Goal: Information Seeking & Learning: Check status

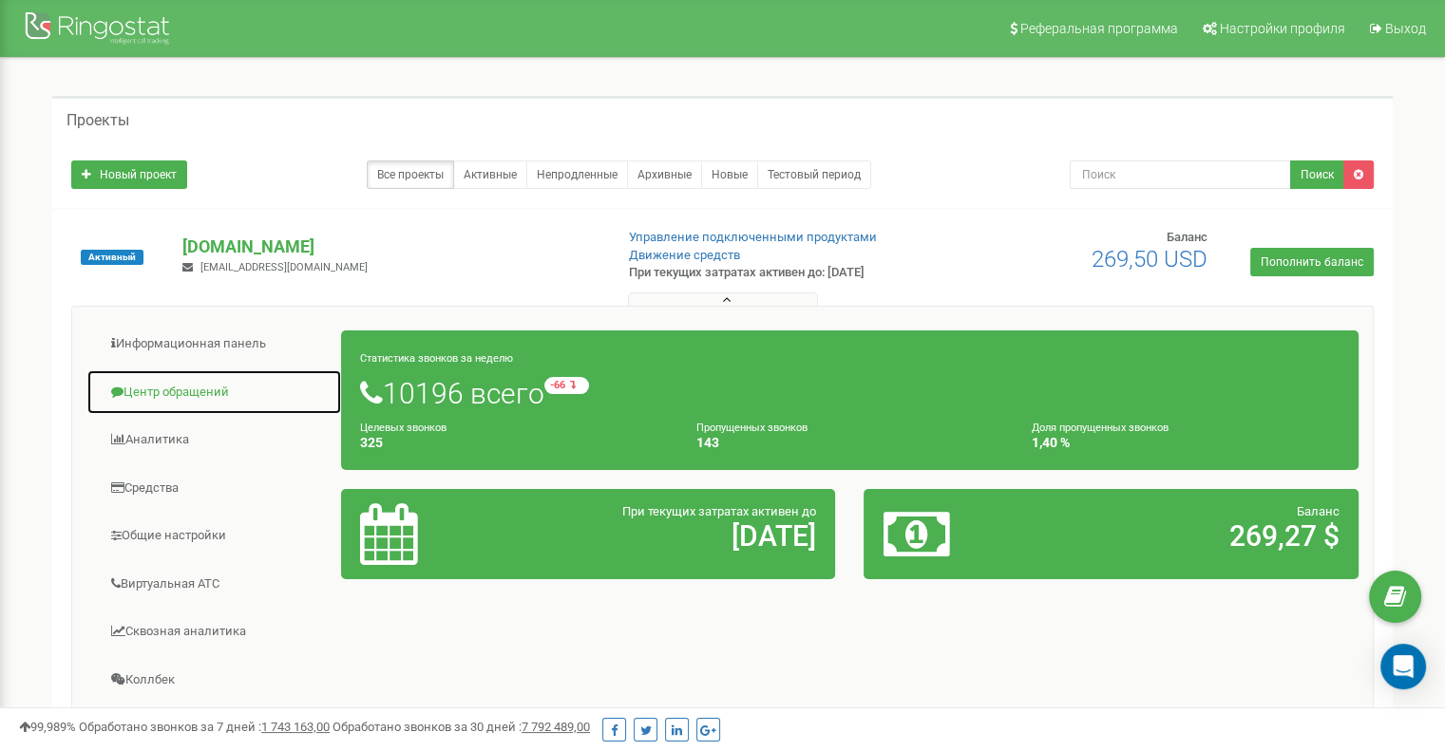
click at [160, 402] on link "Центр обращений" at bounding box center [213, 392] width 255 height 47
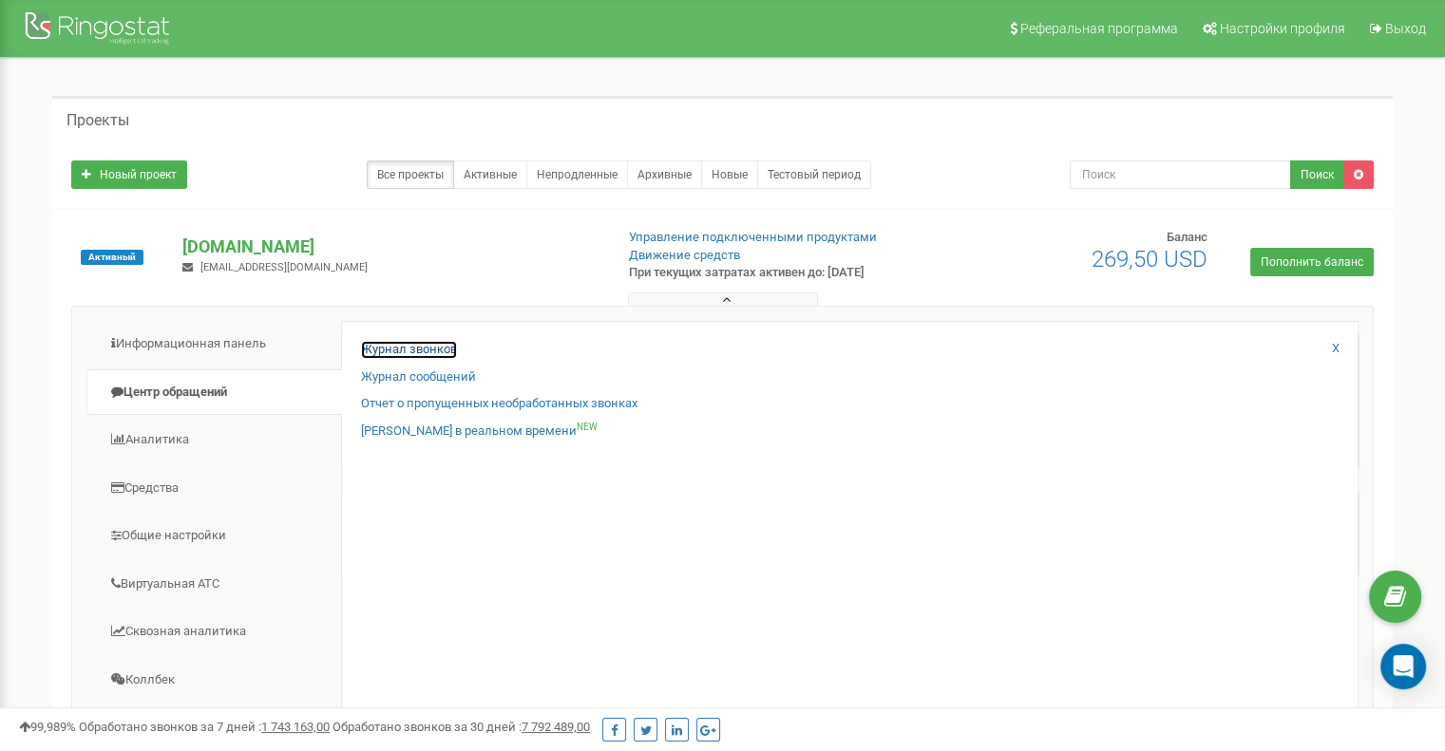
click at [420, 347] on link "Журнал звонков" at bounding box center [409, 350] width 96 height 18
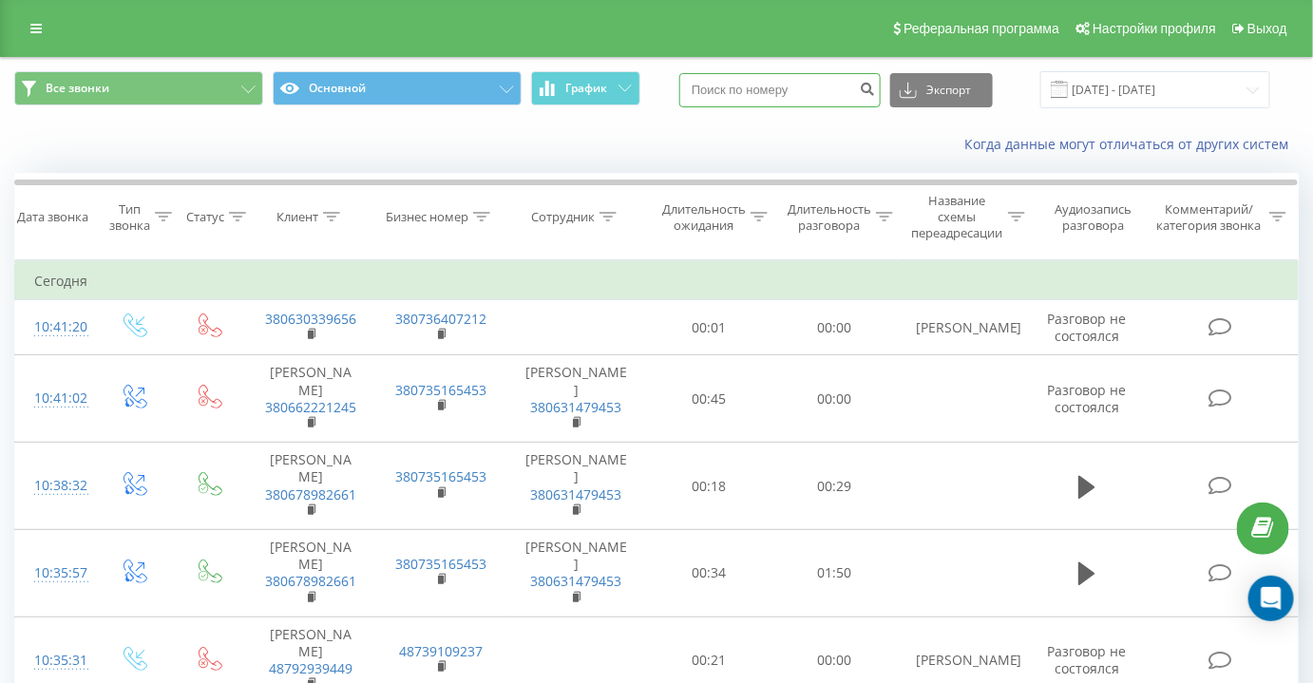
click at [780, 80] on input at bounding box center [779, 90] width 201 height 34
paste input "+38 (06) 73723258"
drag, startPoint x: 742, startPoint y: 89, endPoint x: 517, endPoint y: 93, distance: 225.1
click at [519, 93] on div "Все звонки Основной График +38 (06) 73723258 Экспорт .csv .xls .xlsx 20.08.2025…" at bounding box center [656, 89] width 1284 height 37
click at [735, 84] on input "06) 73723258" at bounding box center [779, 90] width 201 height 34
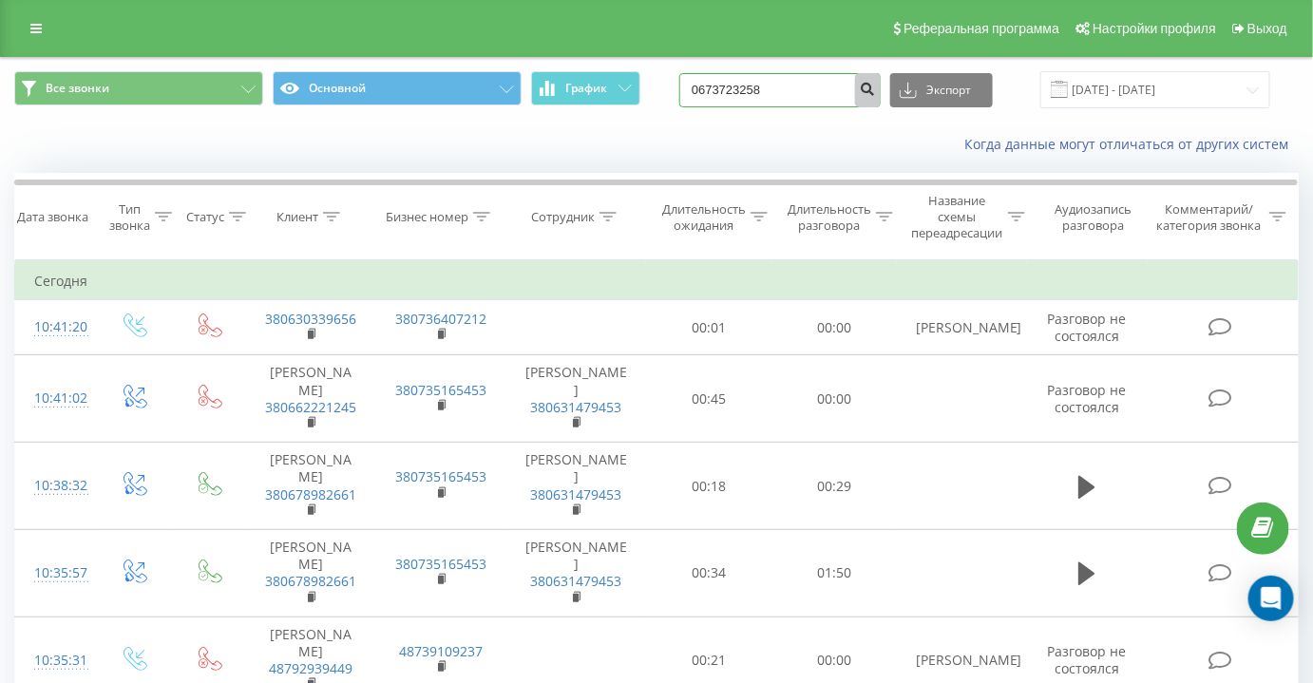
type input "0673723258"
click at [876, 85] on icon "submit" at bounding box center [867, 86] width 16 height 11
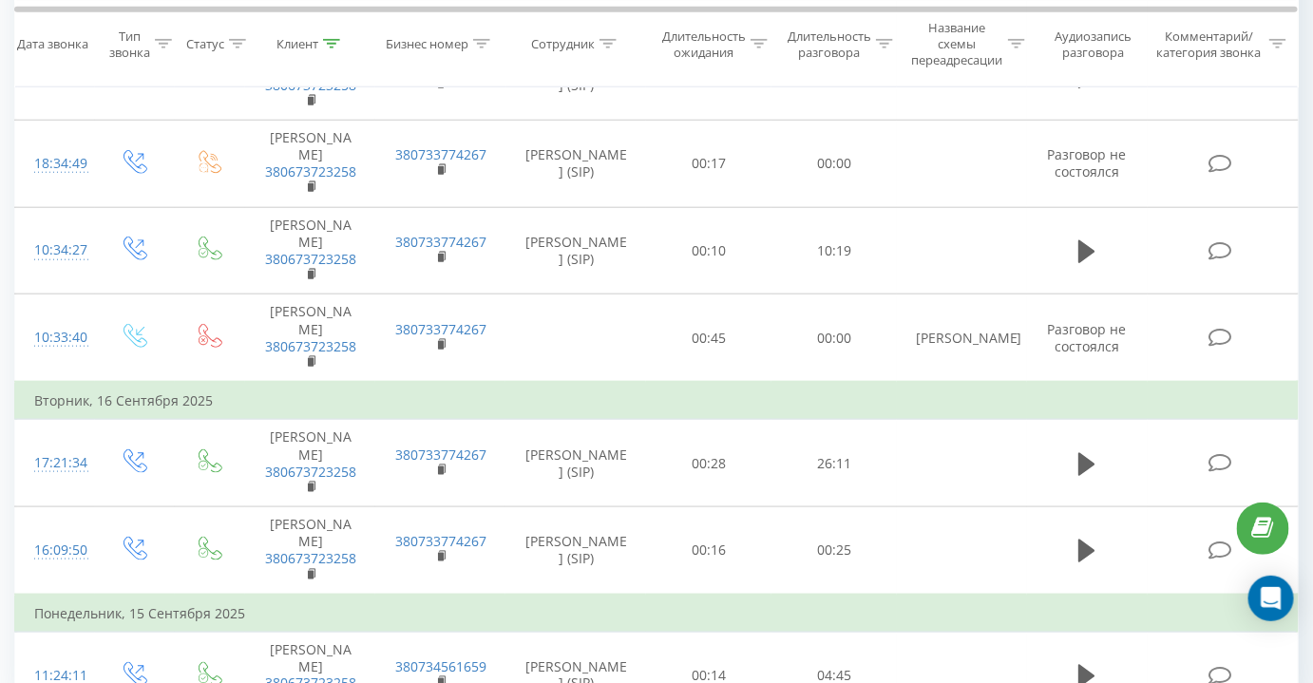
scroll to position [604, 0]
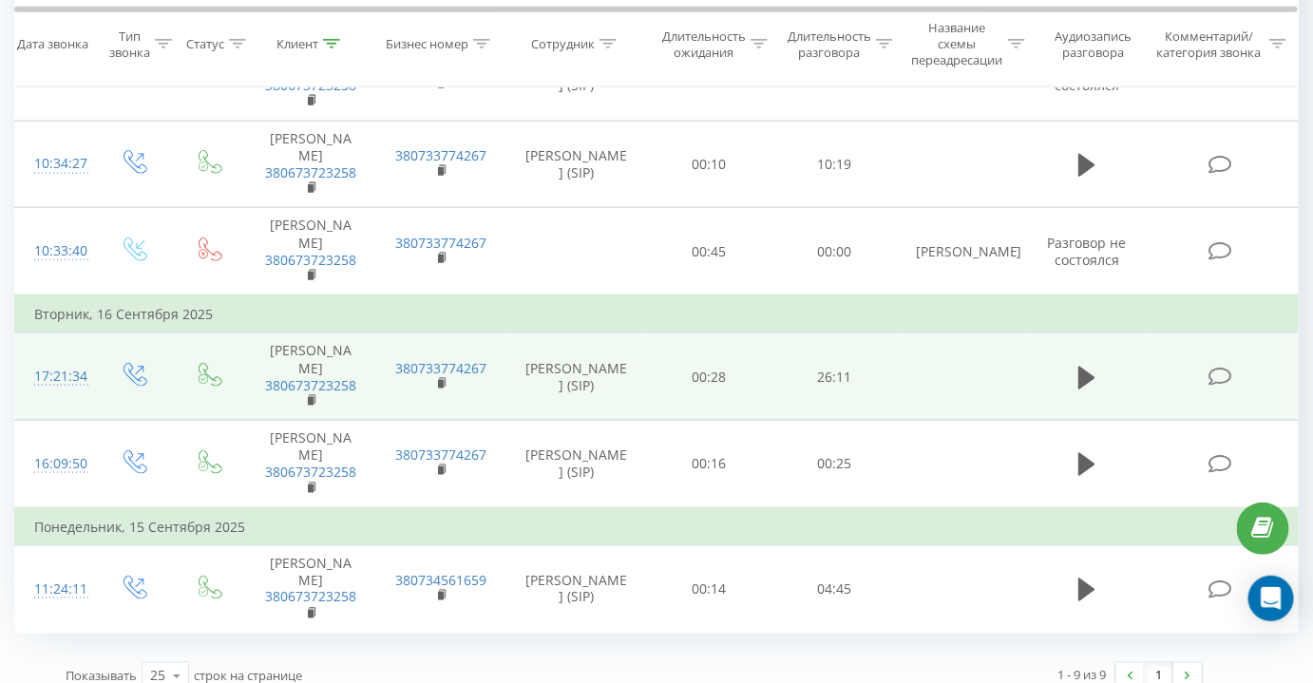
click at [1223, 367] on icon at bounding box center [1220, 377] width 24 height 20
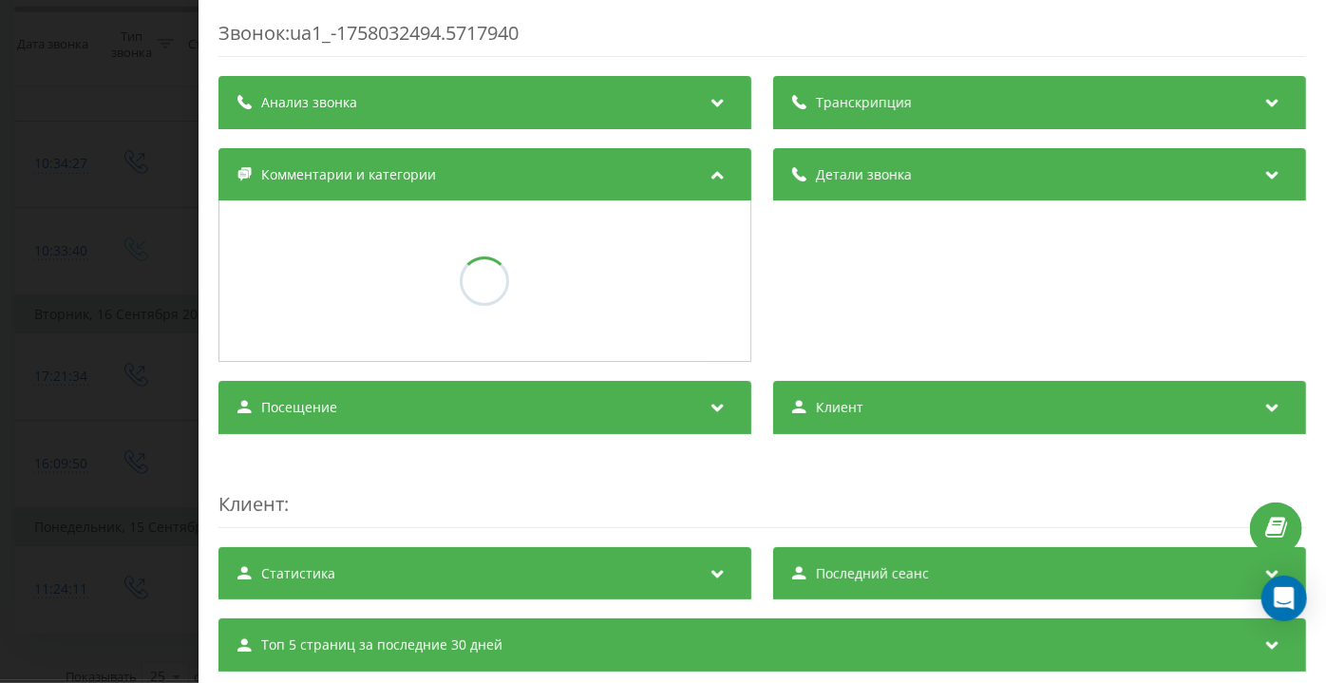
click at [1042, 98] on div "Транскрипция" at bounding box center [1039, 102] width 533 height 53
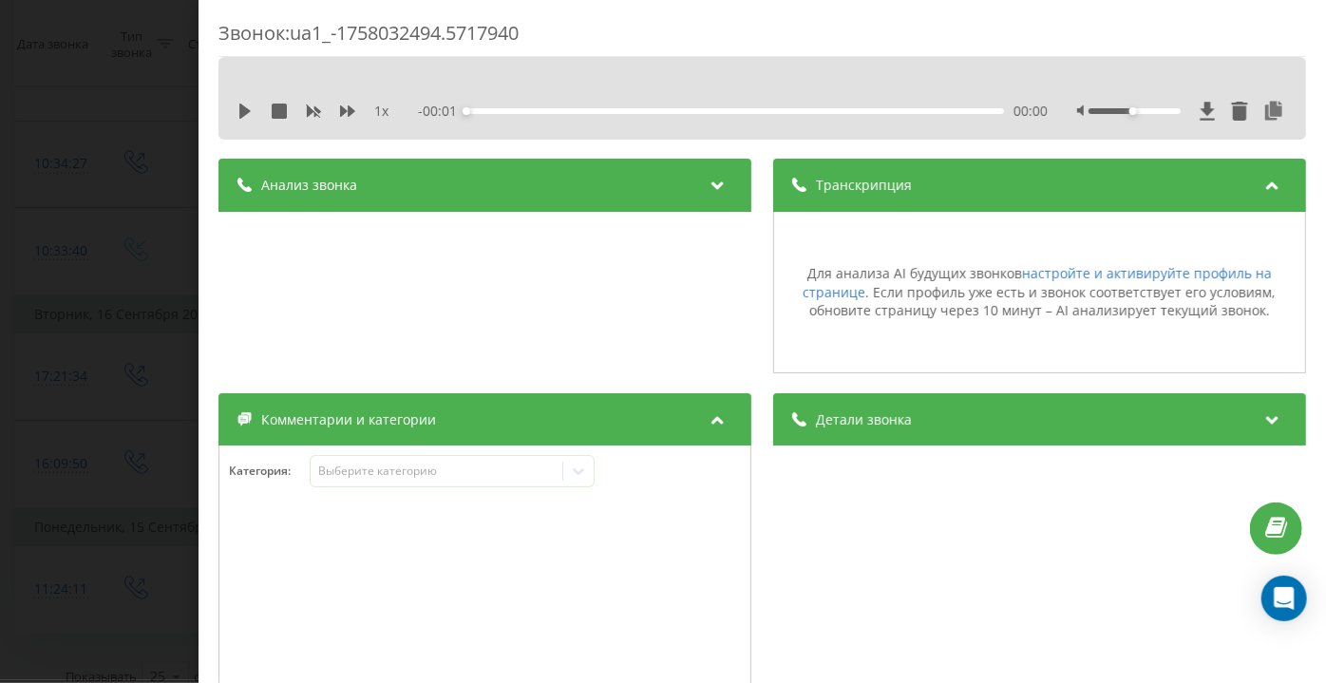
click at [576, 195] on div "Анализ звонка" at bounding box center [484, 185] width 533 height 53
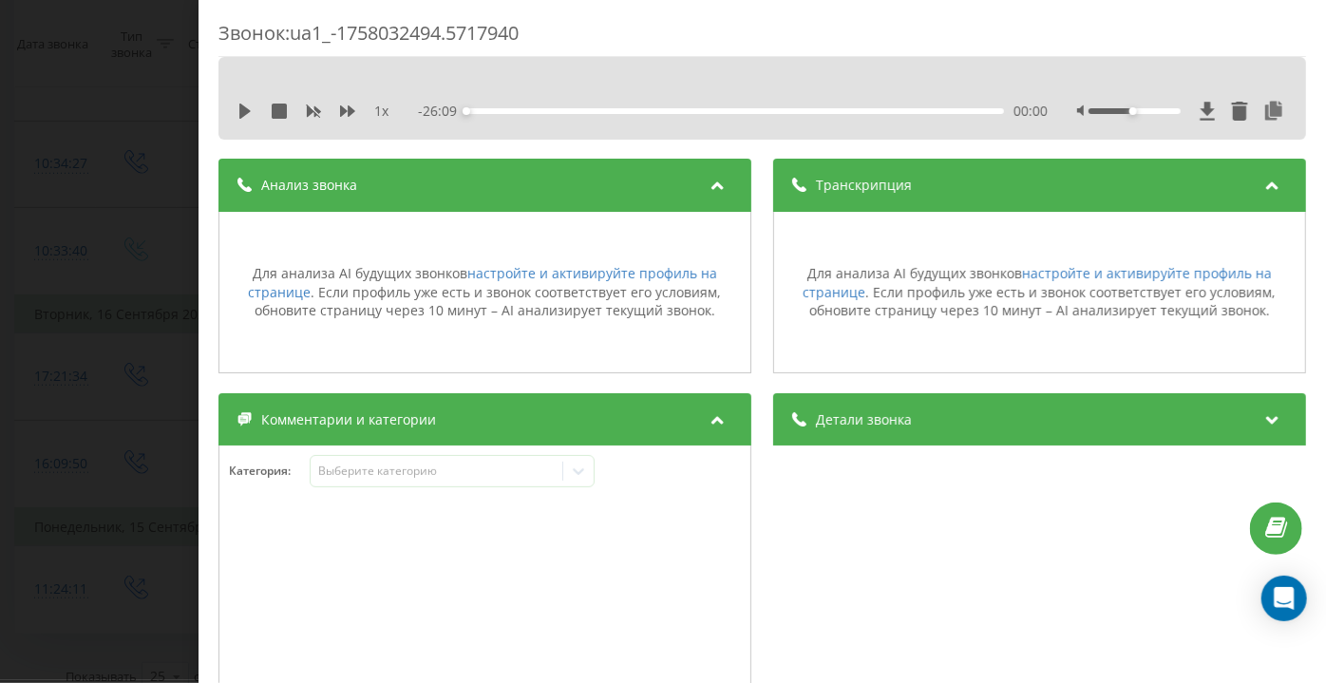
click at [130, 264] on div "Звонок : ua1_-1758032494.5717940 1 x - 26:09 00:00 00:00 Транскрипция Для анали…" at bounding box center [663, 341] width 1326 height 683
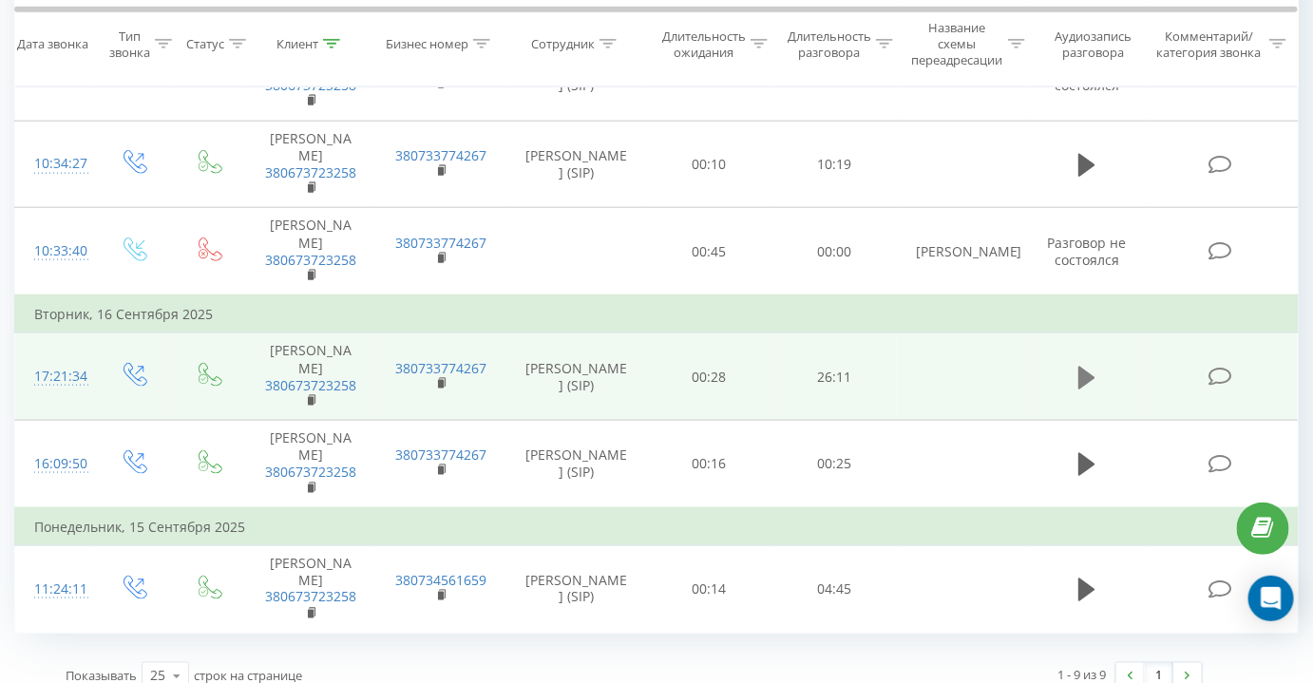
click at [1086, 376] on icon at bounding box center [1086, 377] width 17 height 23
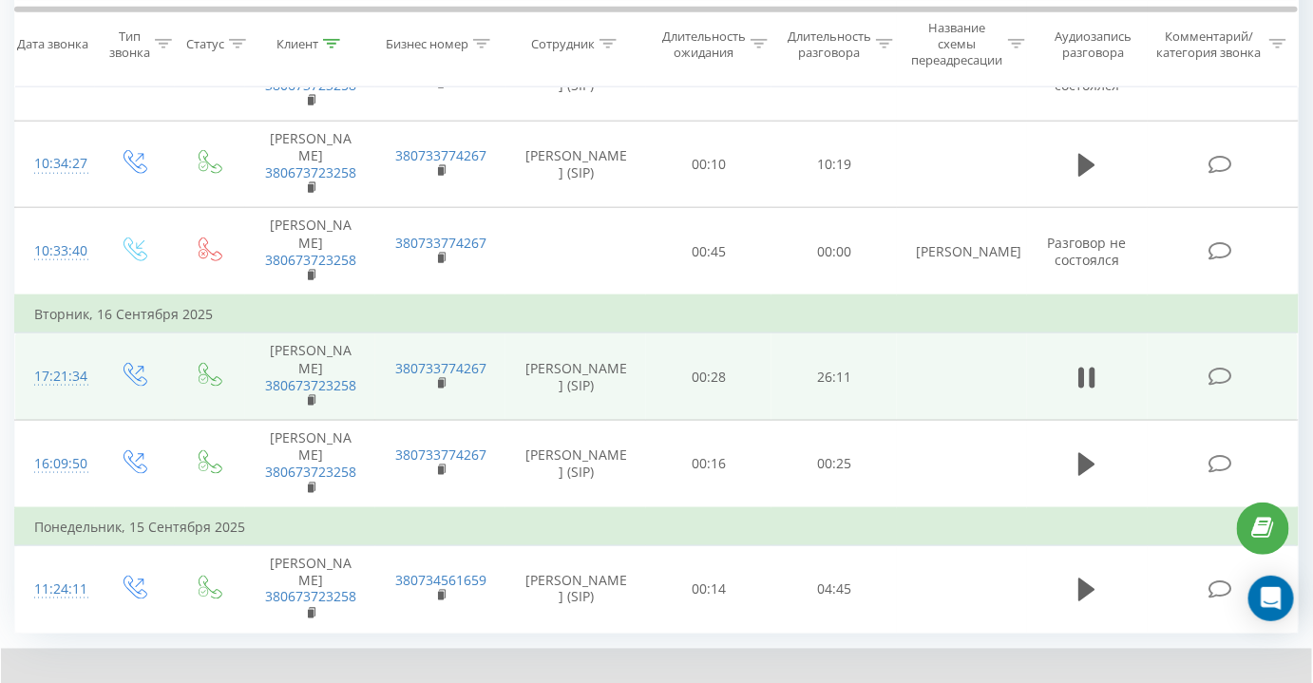
click at [1043, 368] on td at bounding box center [1087, 376] width 121 height 87
click at [1235, 368] on span at bounding box center [1221, 375] width 27 height 18
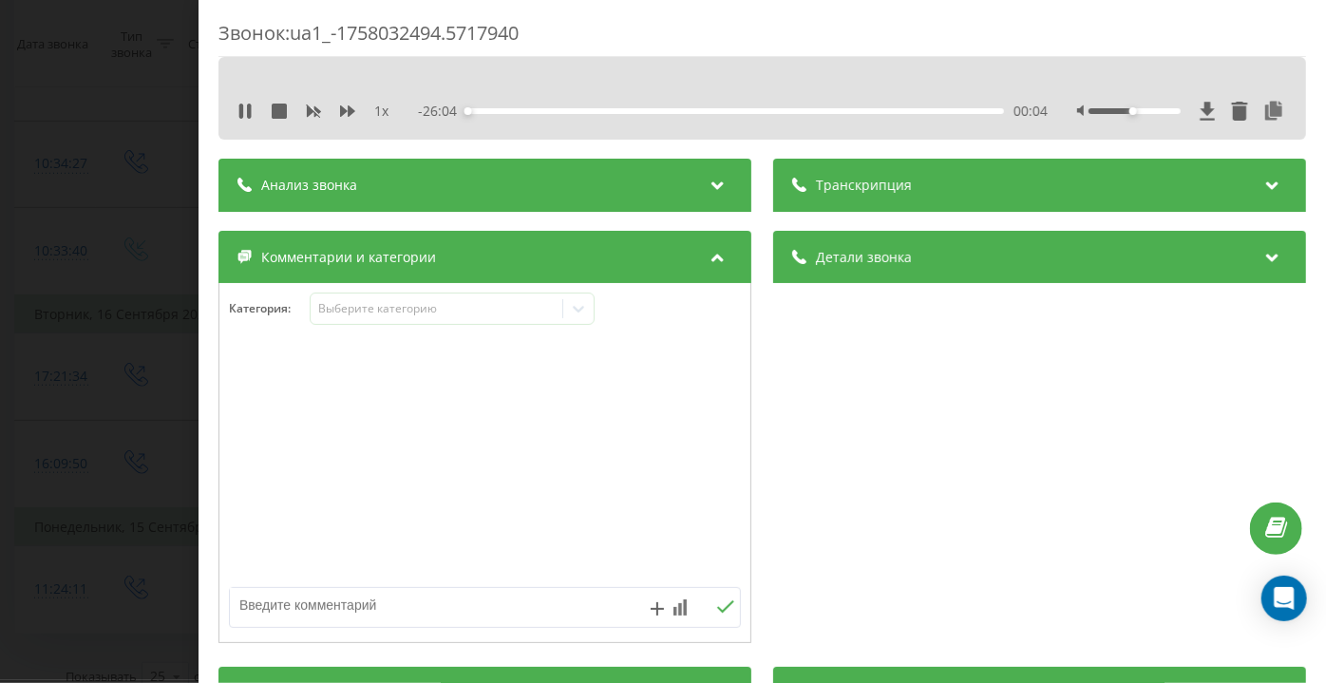
click at [73, 371] on div "Звонок : ua1_-1758032494.5717940 1 x - 26:04 00:04 00:04 Транскрипция Для анали…" at bounding box center [663, 341] width 1326 height 683
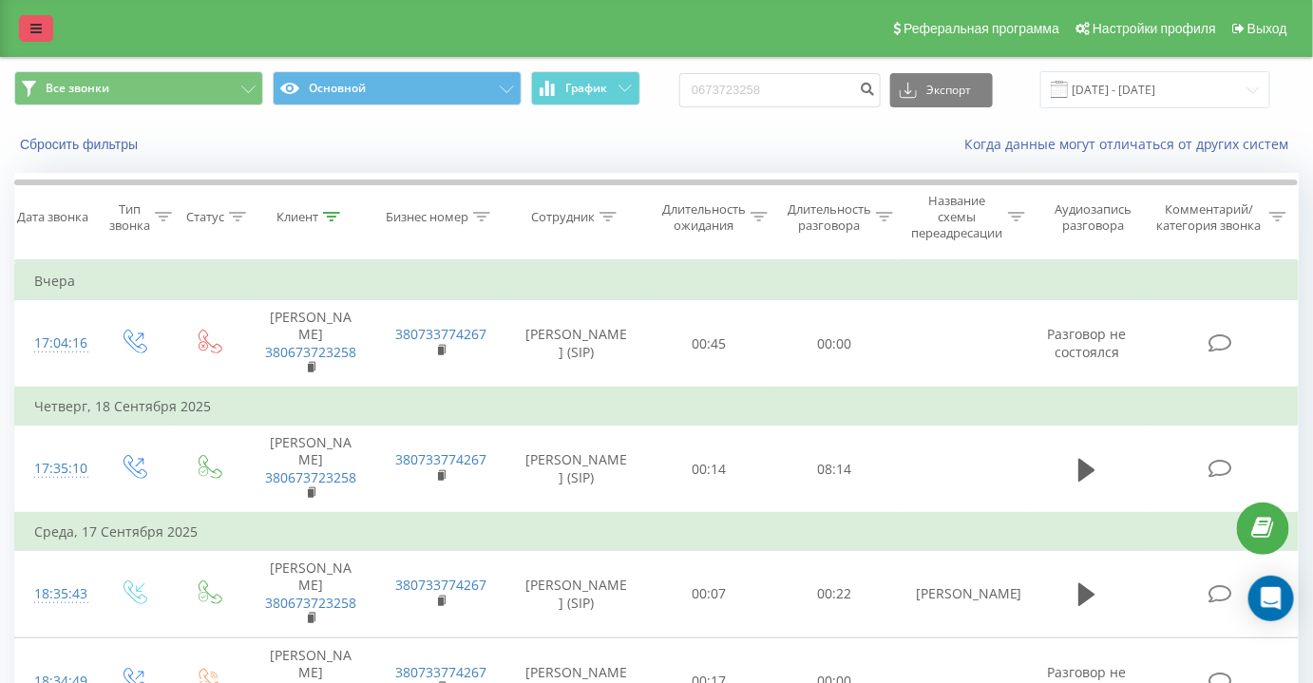
click at [32, 24] on icon at bounding box center [35, 28] width 11 height 13
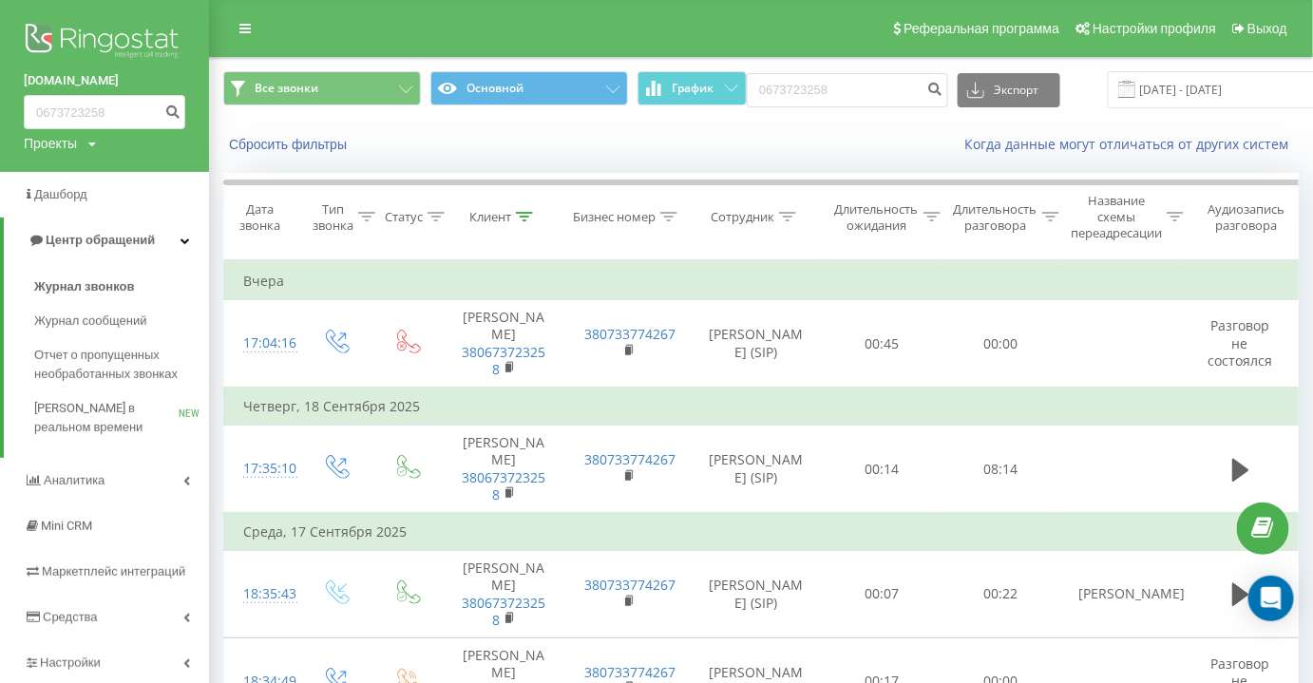
scroll to position [85, 0]
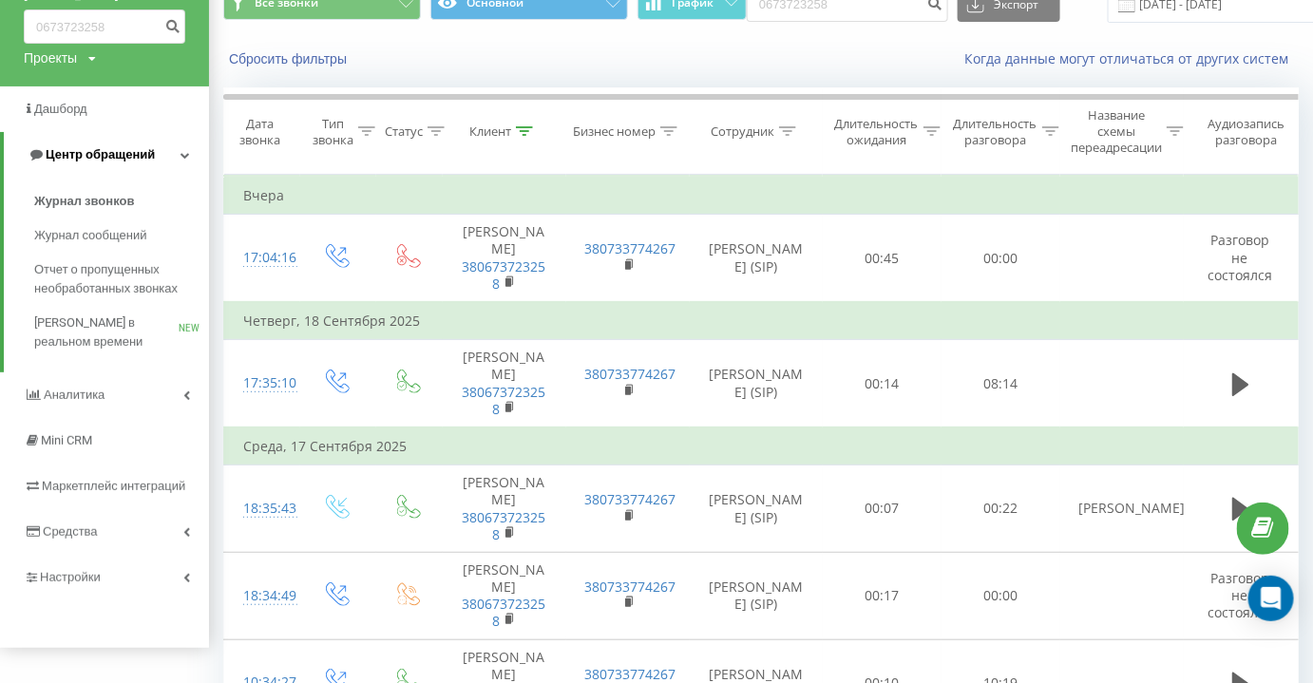
click at [197, 150] on link "Центр обращений" at bounding box center [106, 155] width 205 height 46
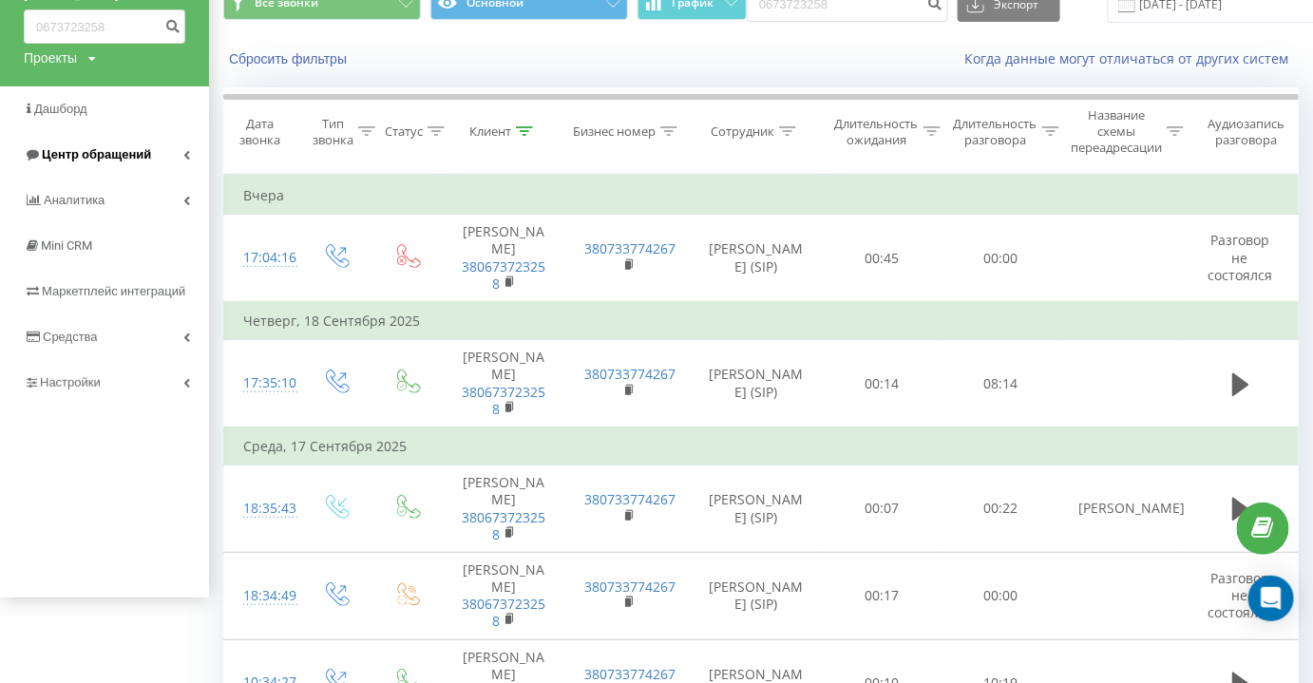
click at [191, 154] on link "Центр обращений" at bounding box center [104, 155] width 209 height 46
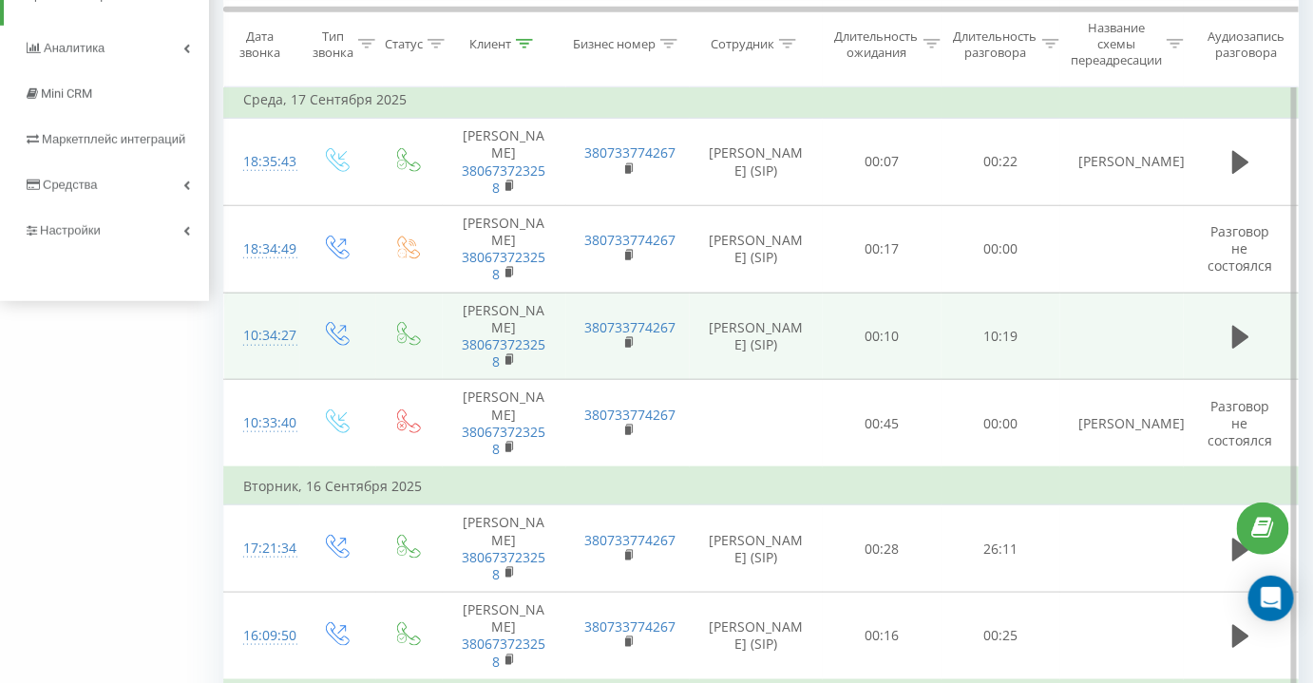
scroll to position [431, 0]
click at [1240, 349] on icon at bounding box center [1240, 338] width 17 height 23
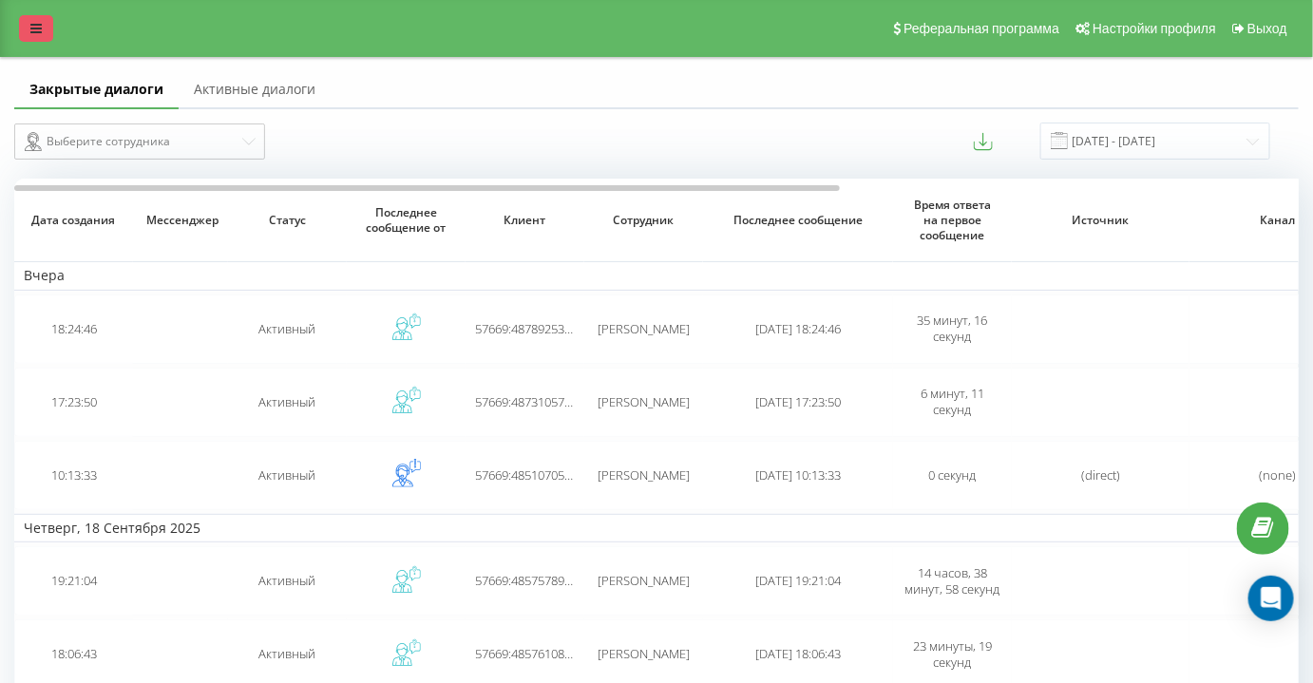
click at [40, 29] on icon at bounding box center [35, 28] width 11 height 13
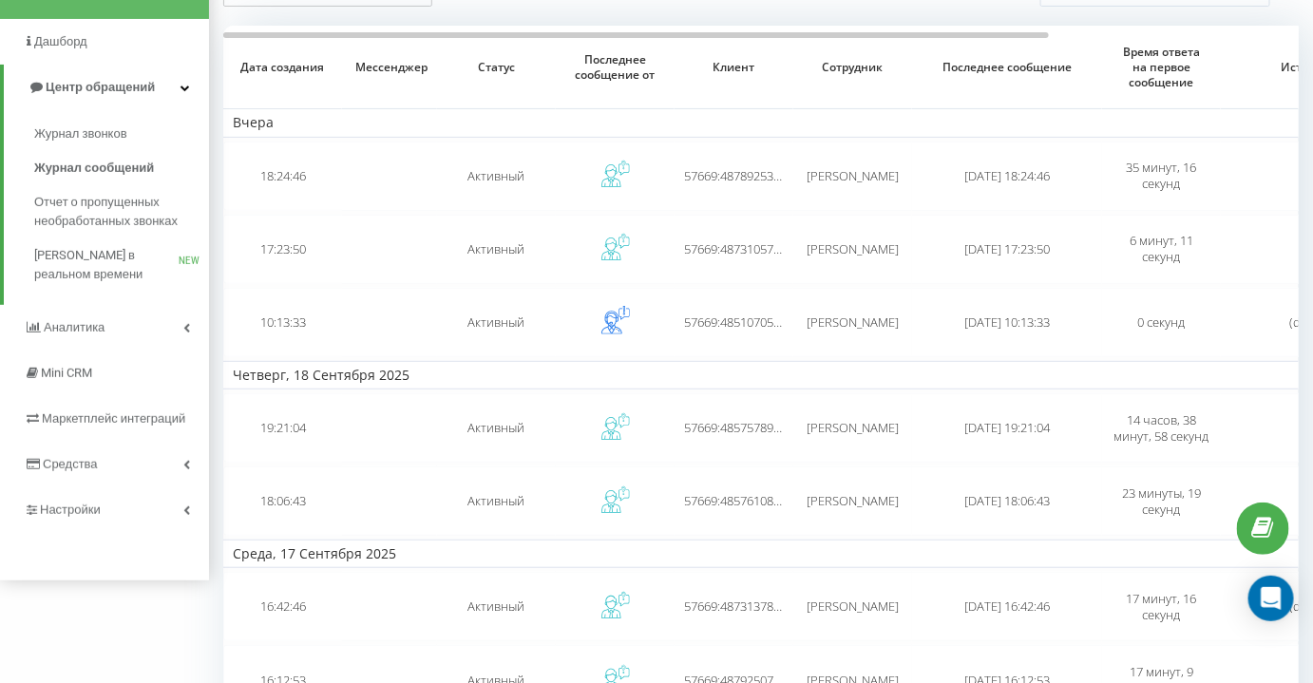
scroll to position [258, 0]
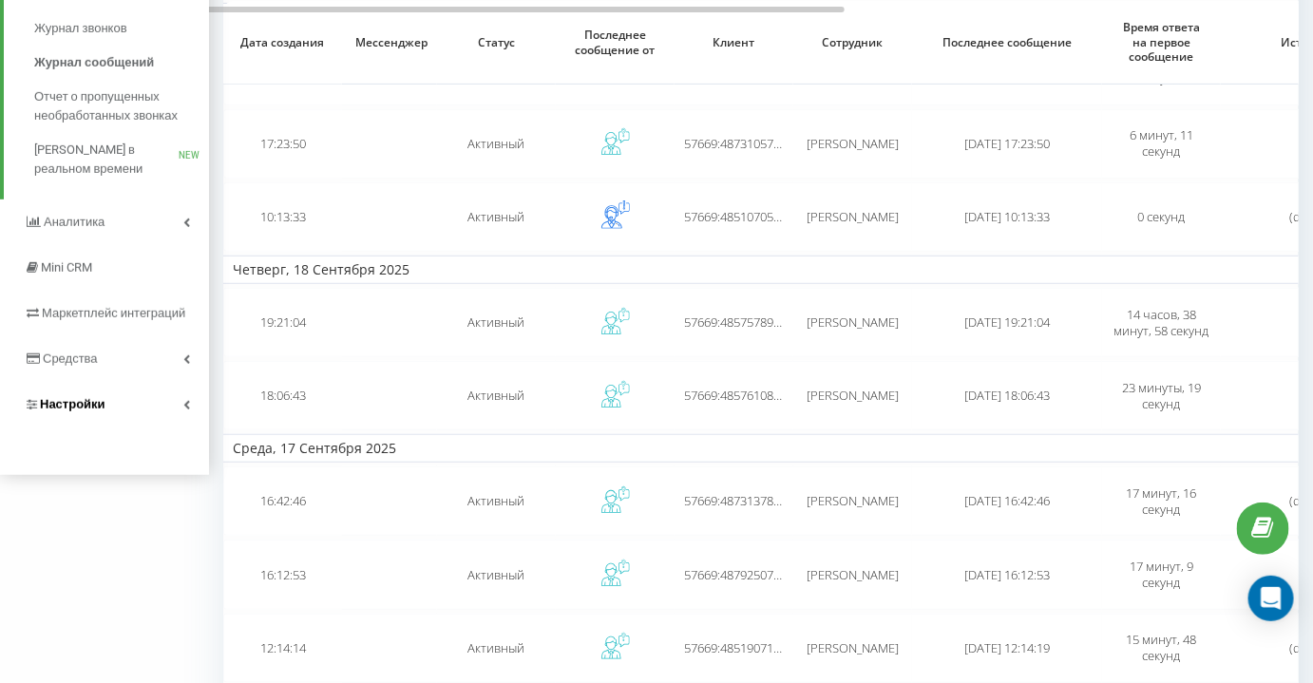
click at [87, 396] on span "Настройки" at bounding box center [65, 404] width 82 height 19
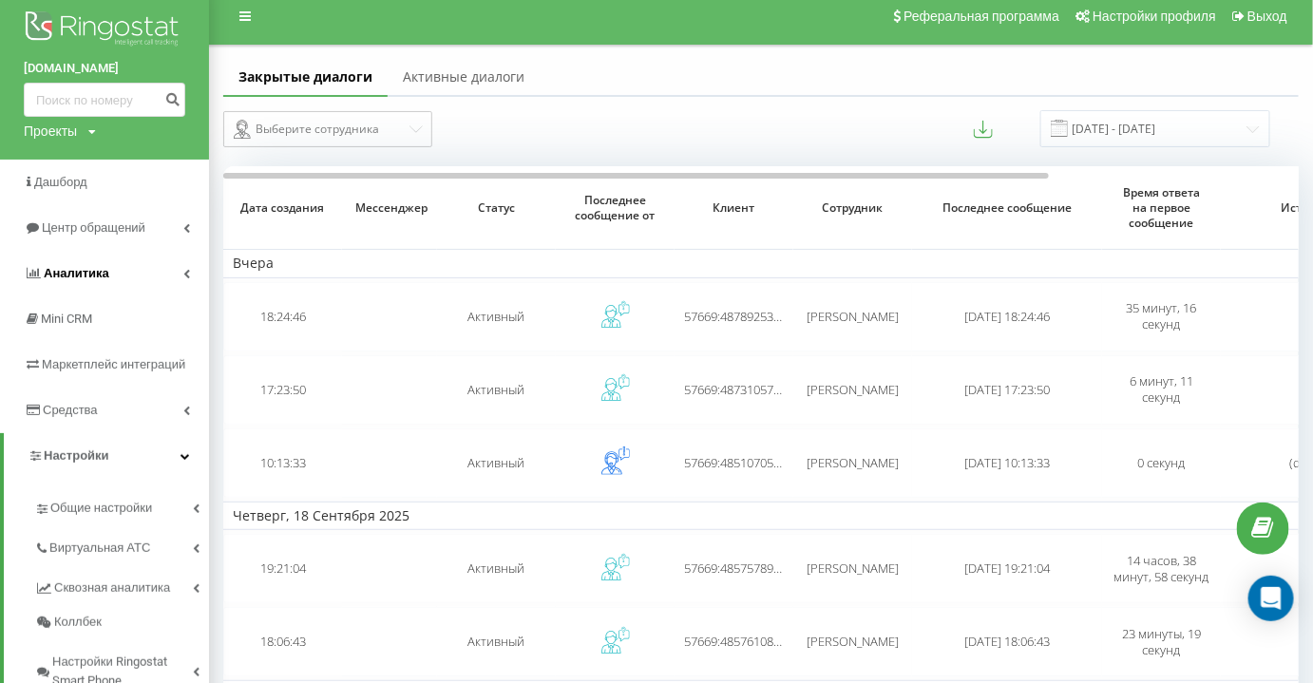
scroll to position [0, 0]
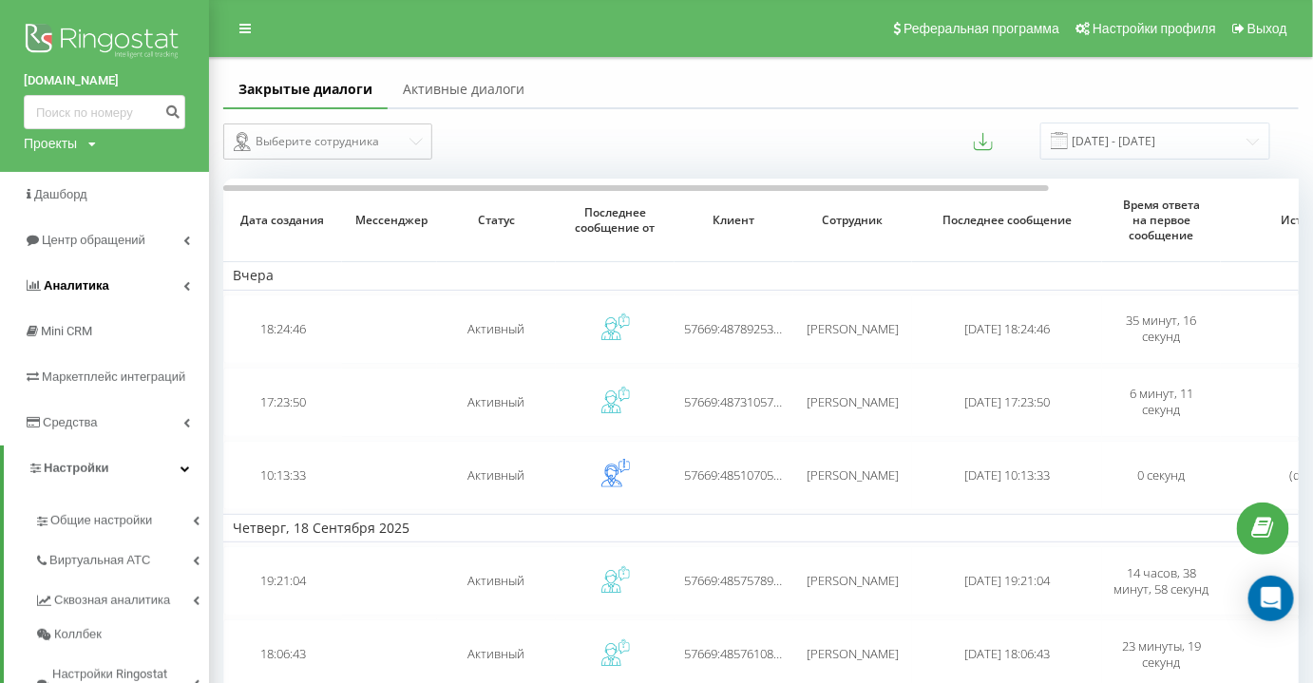
click at [62, 288] on span "Аналитика" at bounding box center [77, 285] width 66 height 14
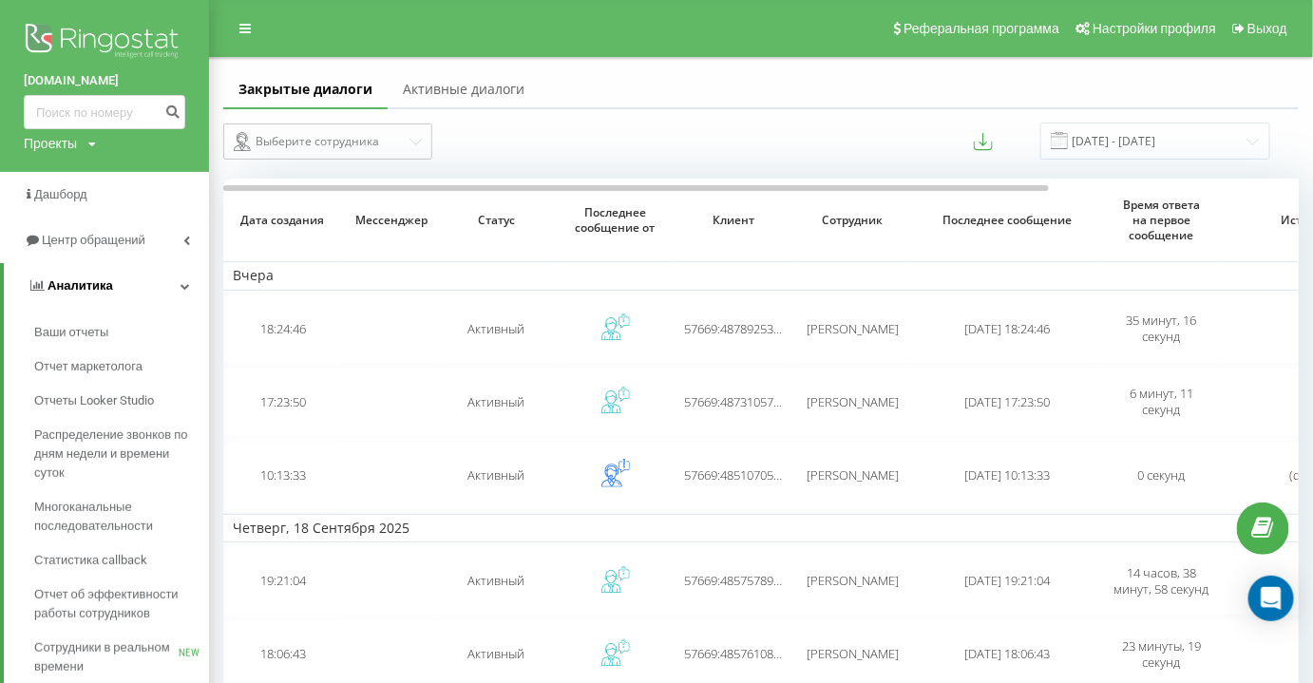
click at [63, 289] on span "Аналитика" at bounding box center [80, 285] width 66 height 14
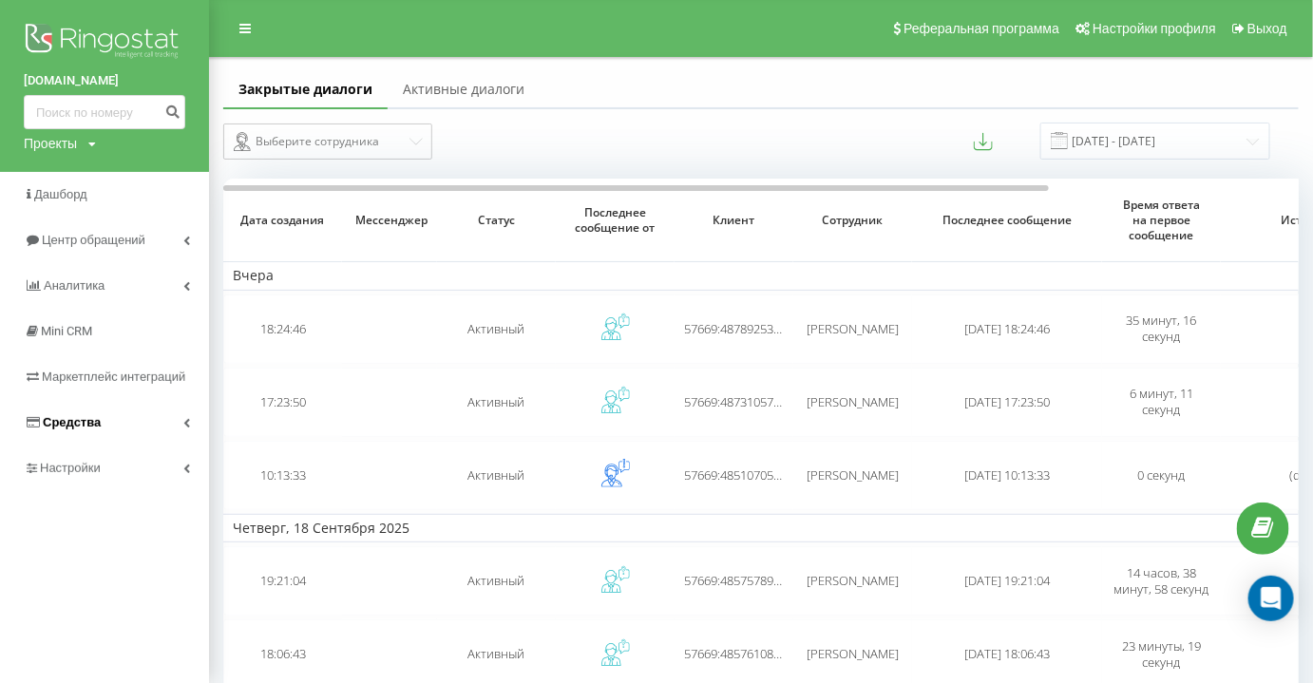
click at [104, 422] on link "Средства" at bounding box center [104, 423] width 209 height 46
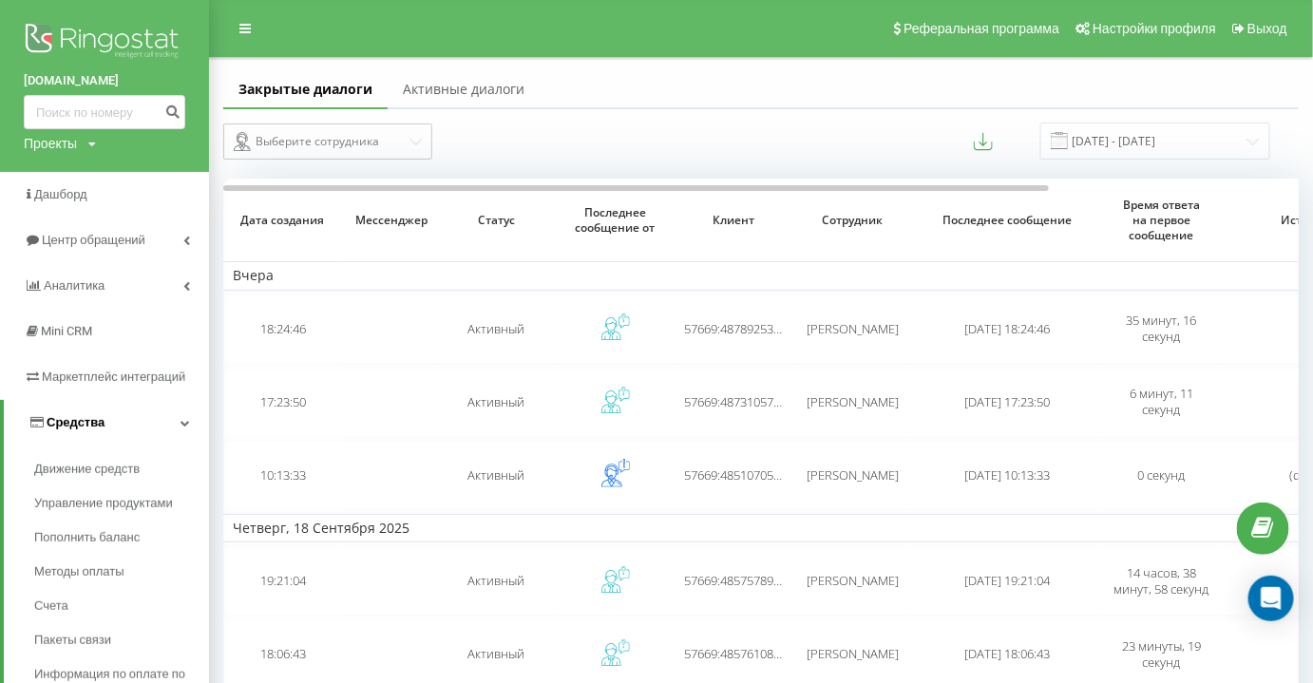
click at [104, 422] on link "Средства" at bounding box center [106, 423] width 205 height 46
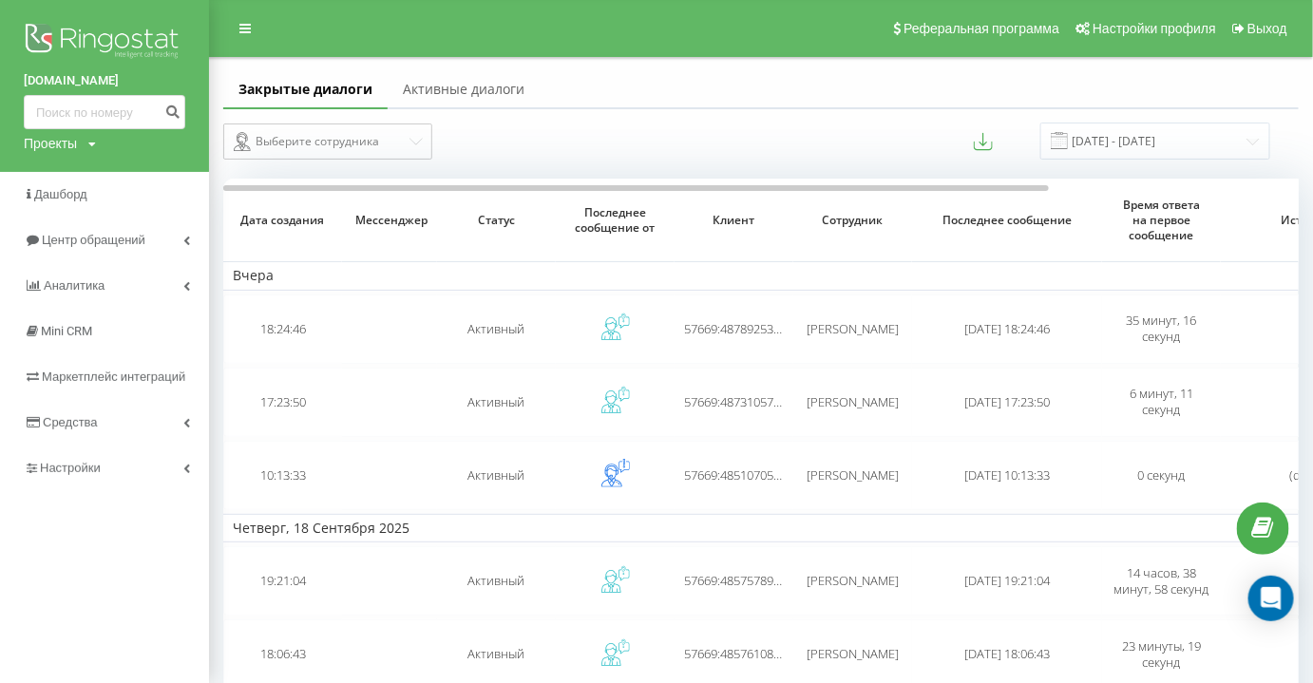
click at [49, 19] on img at bounding box center [104, 42] width 161 height 47
click at [57, 21] on img at bounding box center [104, 42] width 161 height 47
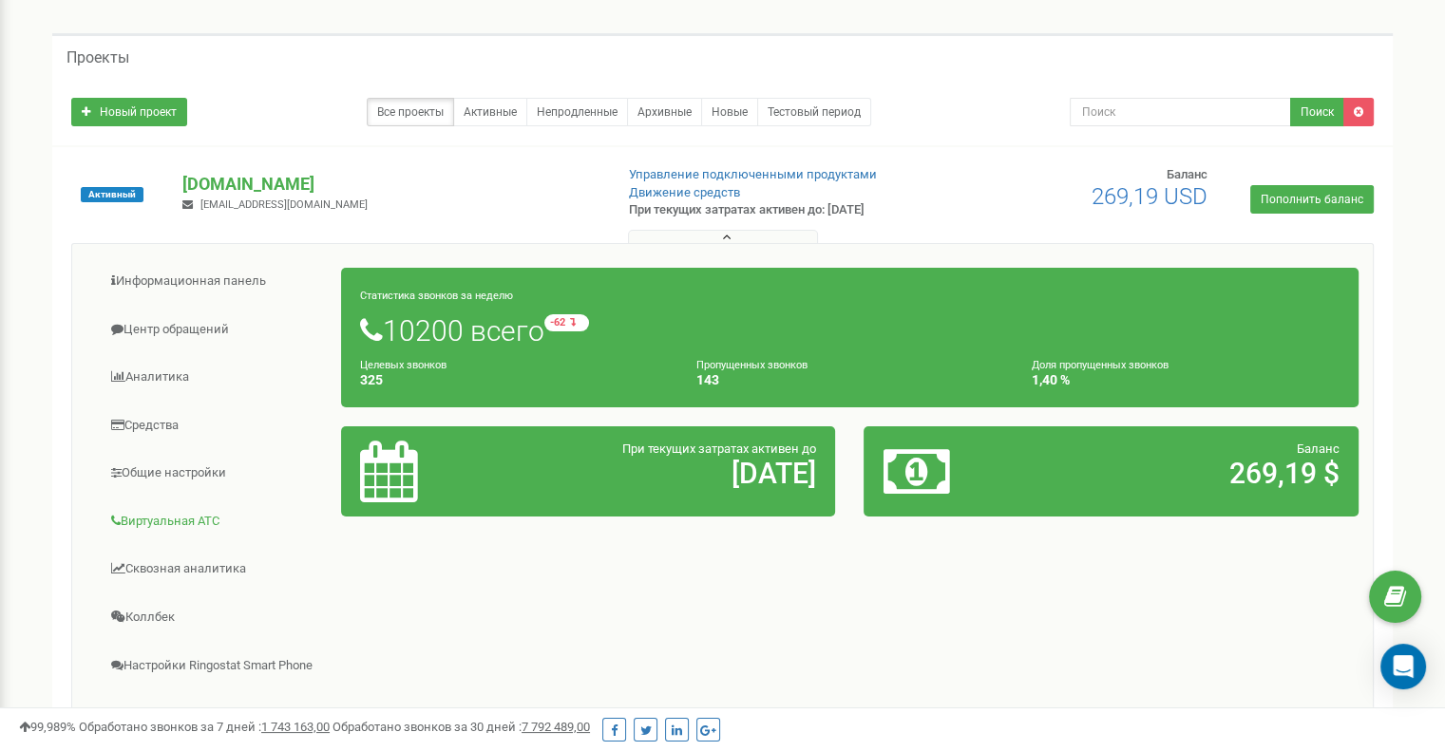
scroll to position [95, 0]
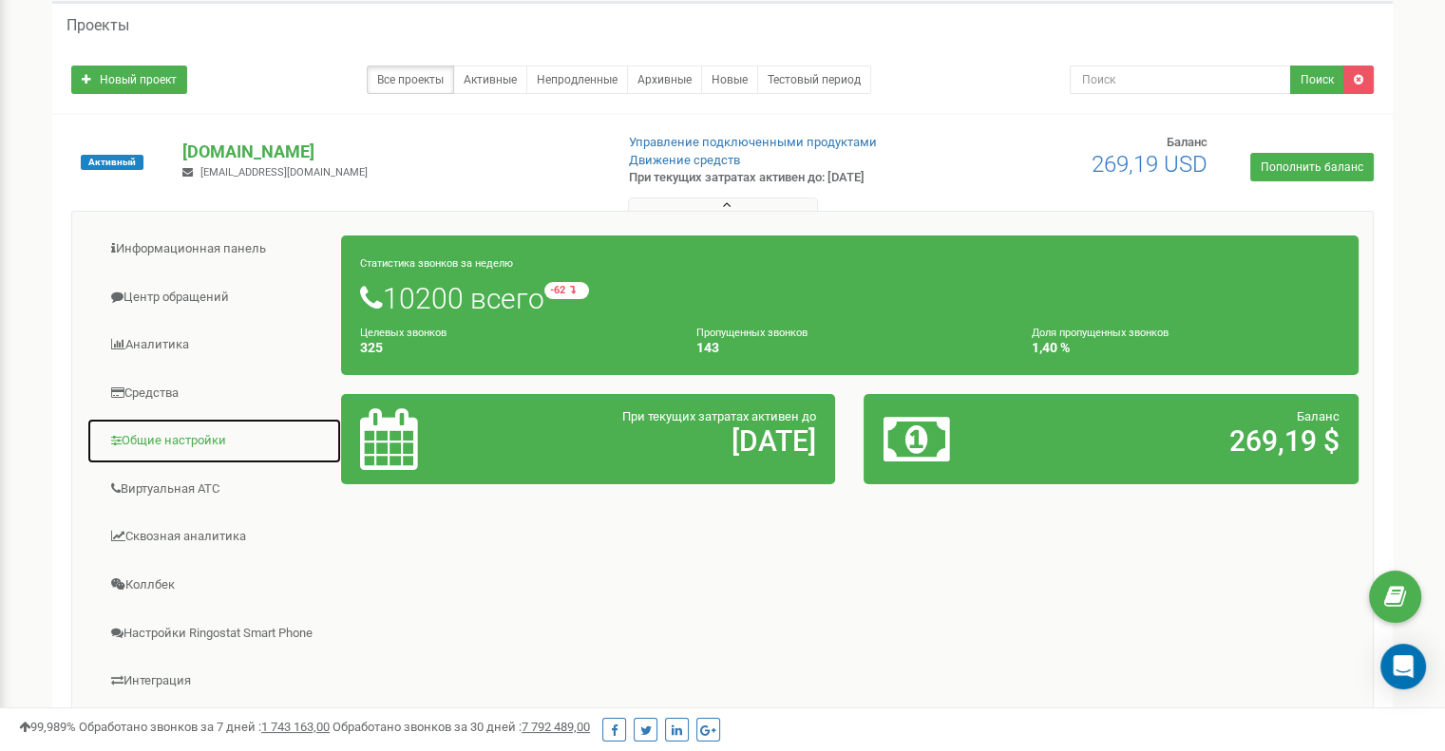
click at [159, 446] on link "Общие настройки" at bounding box center [213, 441] width 255 height 47
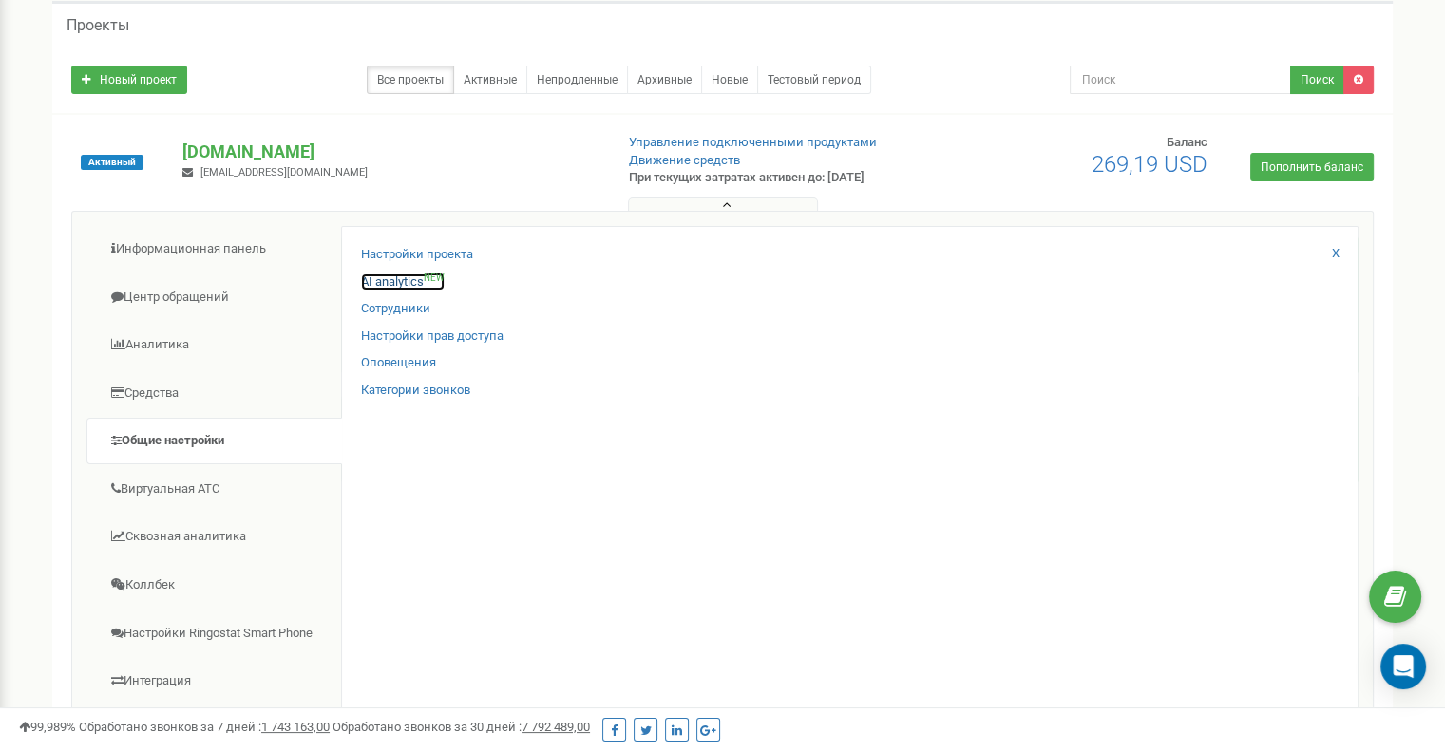
click at [391, 276] on link "AI analytics NEW" at bounding box center [403, 283] width 84 height 18
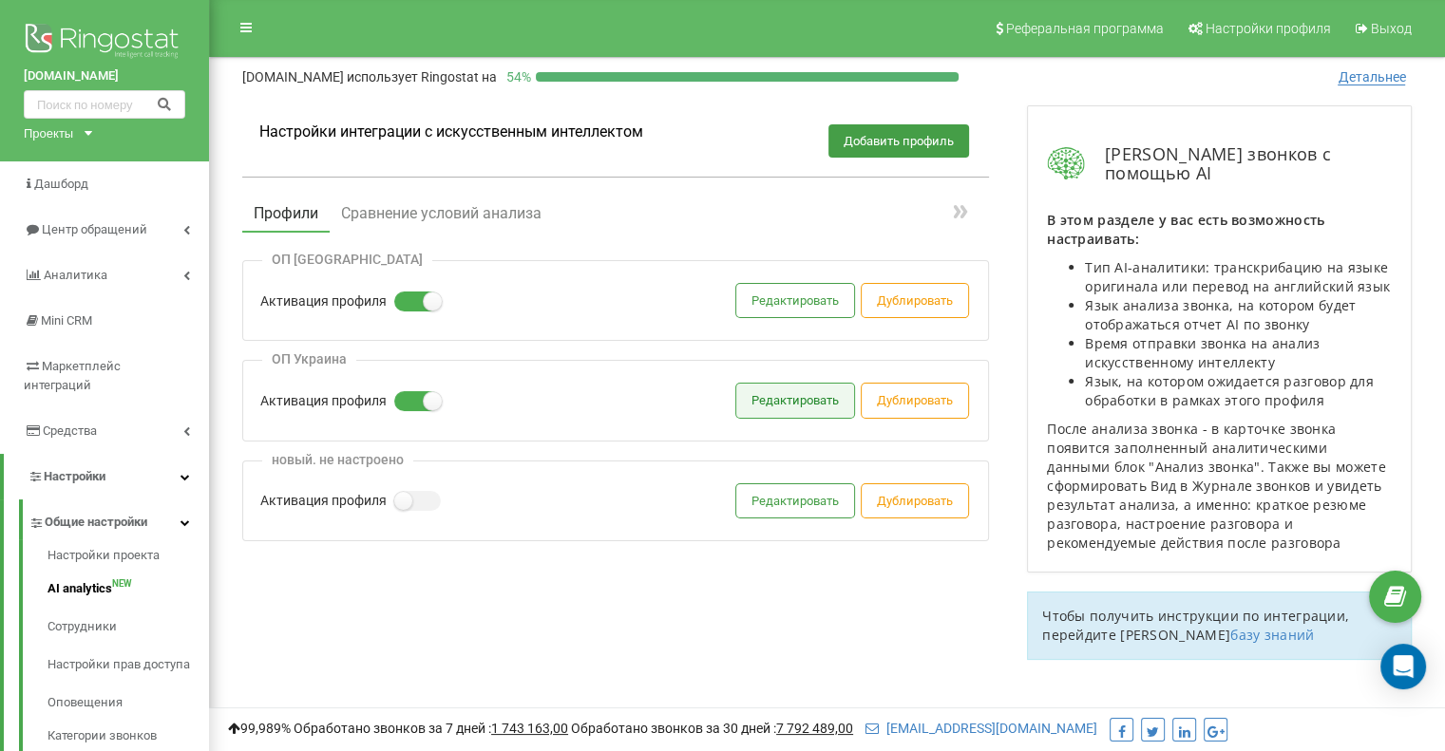
click at [825, 399] on button "Редактировать" at bounding box center [795, 400] width 118 height 33
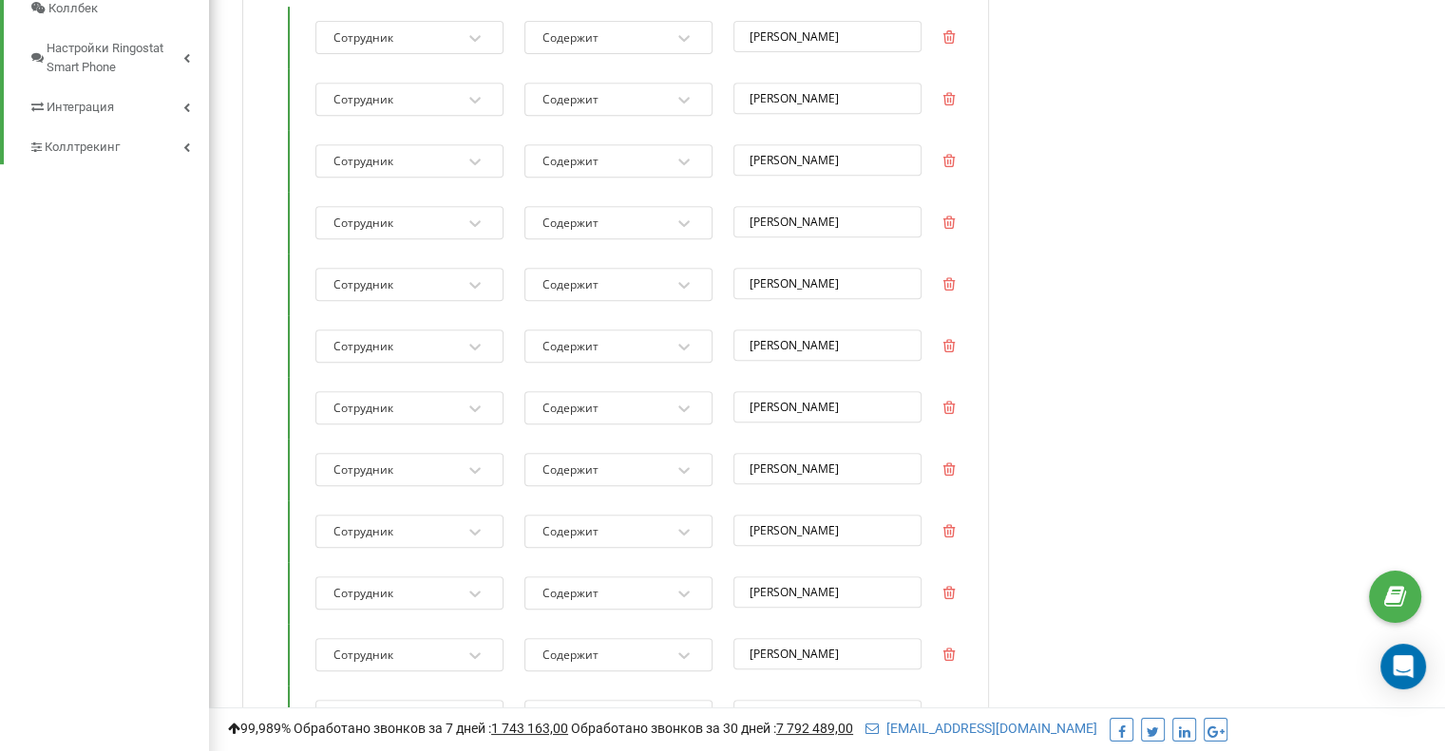
scroll to position [855, 0]
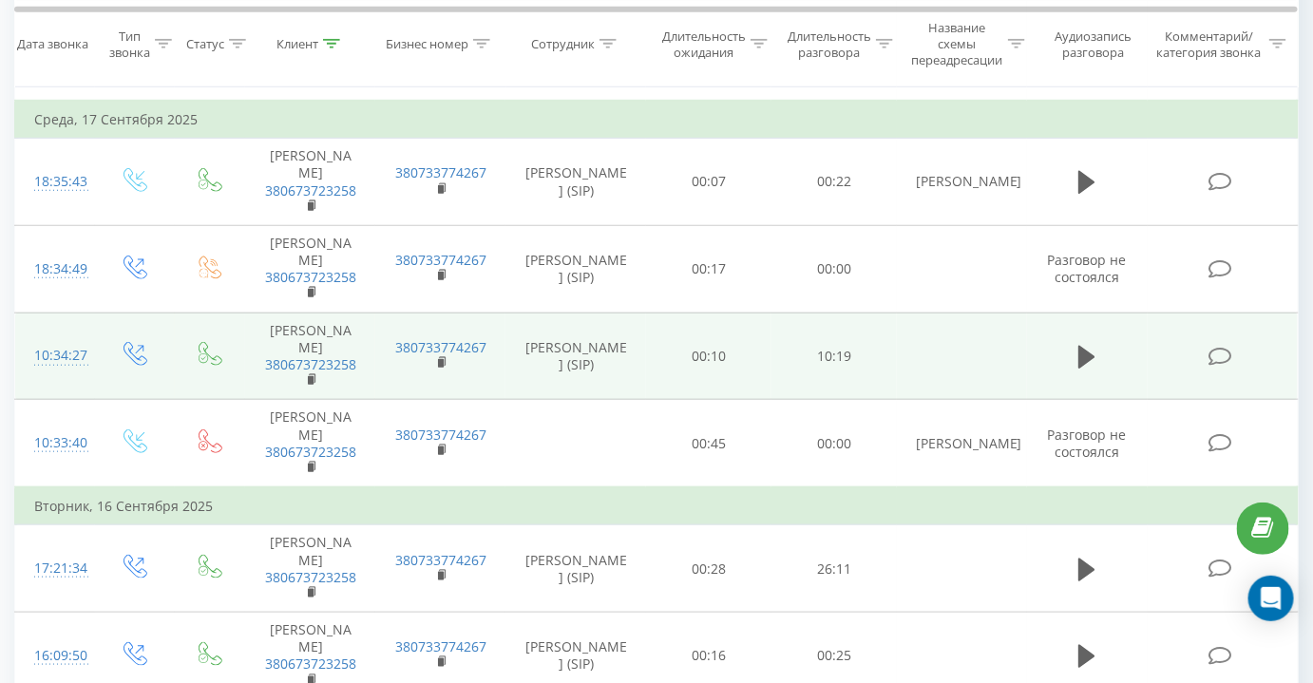
scroll to position [431, 0]
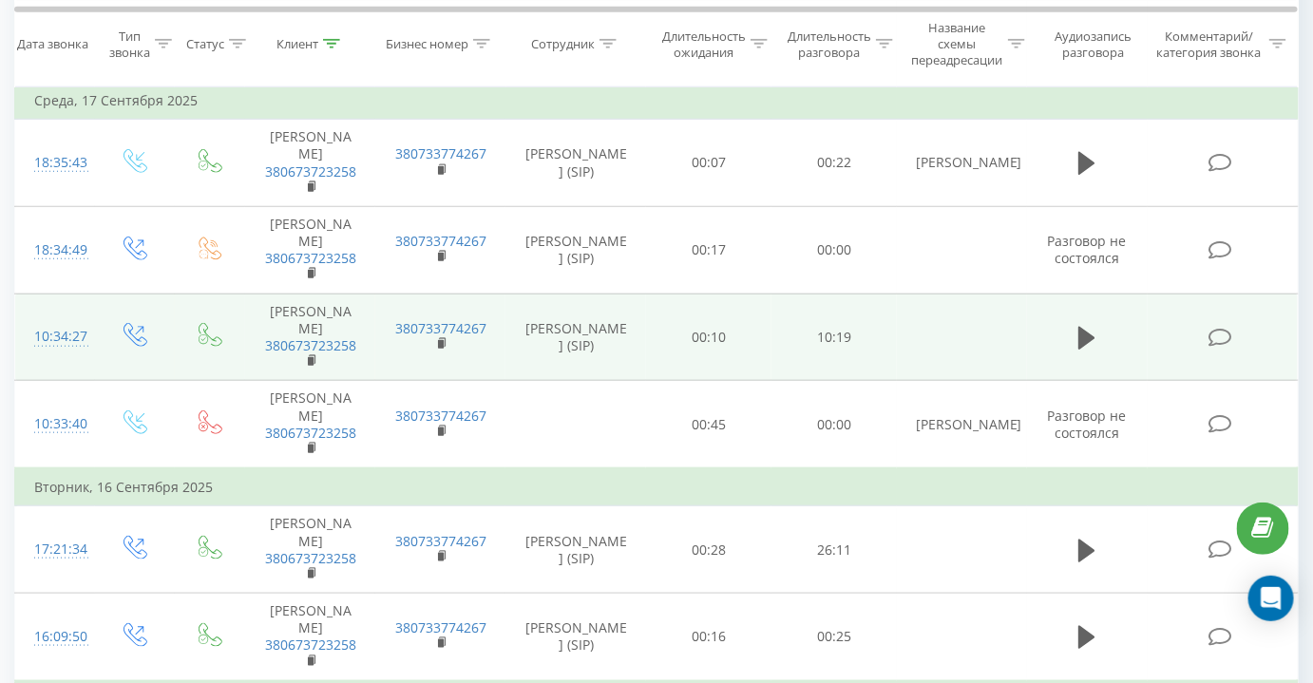
click at [1226, 328] on icon at bounding box center [1220, 338] width 24 height 20
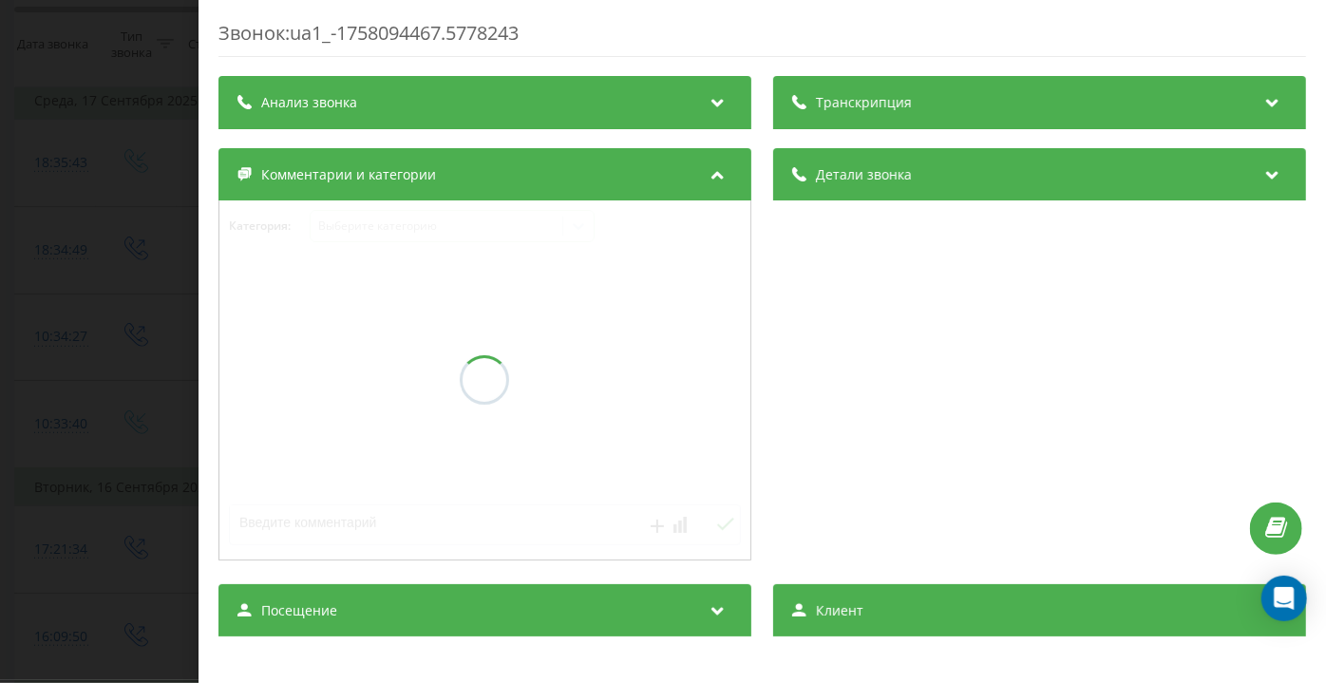
click at [1020, 110] on div "Звонок : ua1_-1758094467.5778243 Транскрипция Анализ звонка Детали звонка Комме…" at bounding box center [761, 502] width 1087 height 964
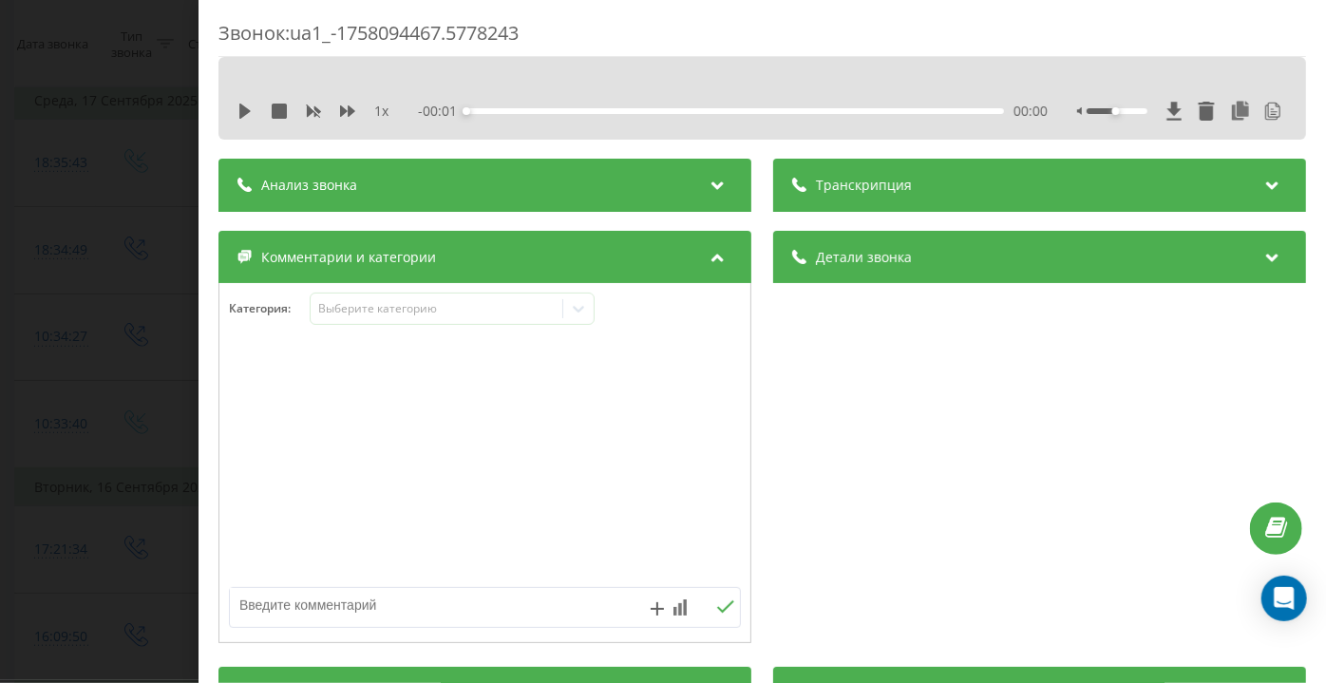
click at [992, 206] on div "Транскрипция" at bounding box center [1039, 185] width 533 height 53
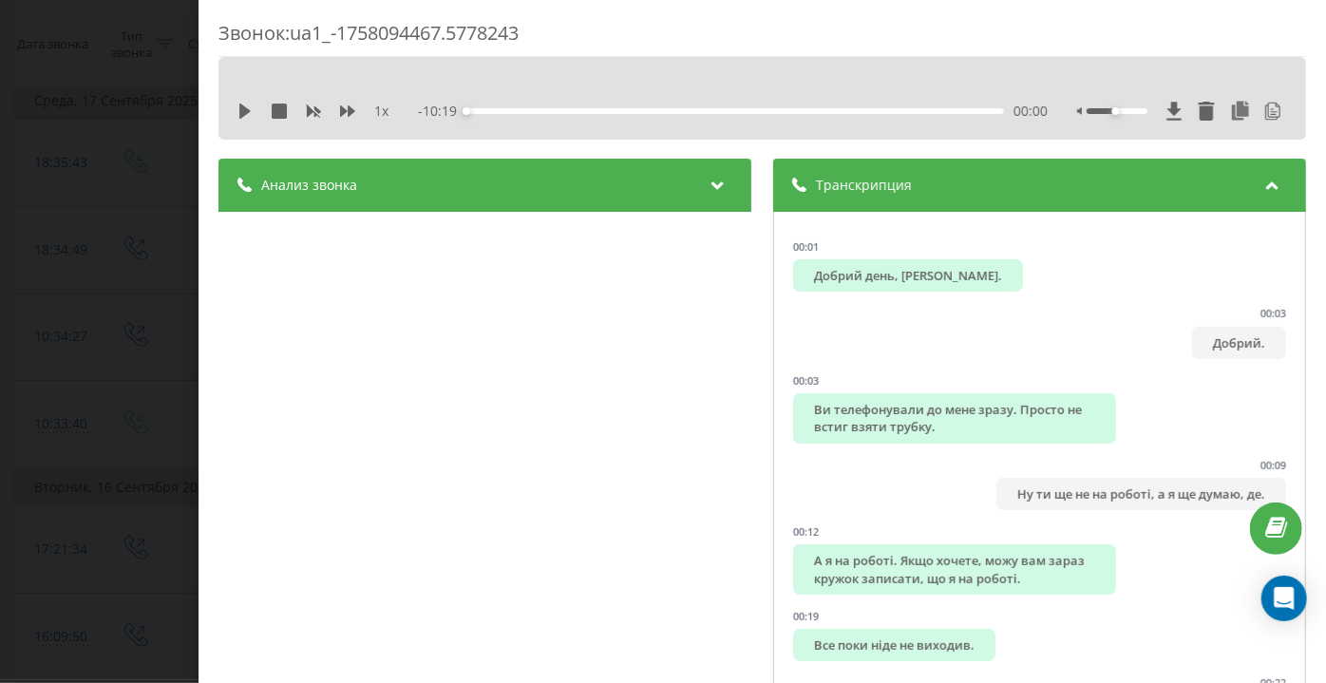
click at [197, 277] on div "Звонок : ua1_-1758094467.5778243 1 x - 10:19 00:00 00:00 Транскрипция 00:01 Доб…" at bounding box center [663, 341] width 1326 height 683
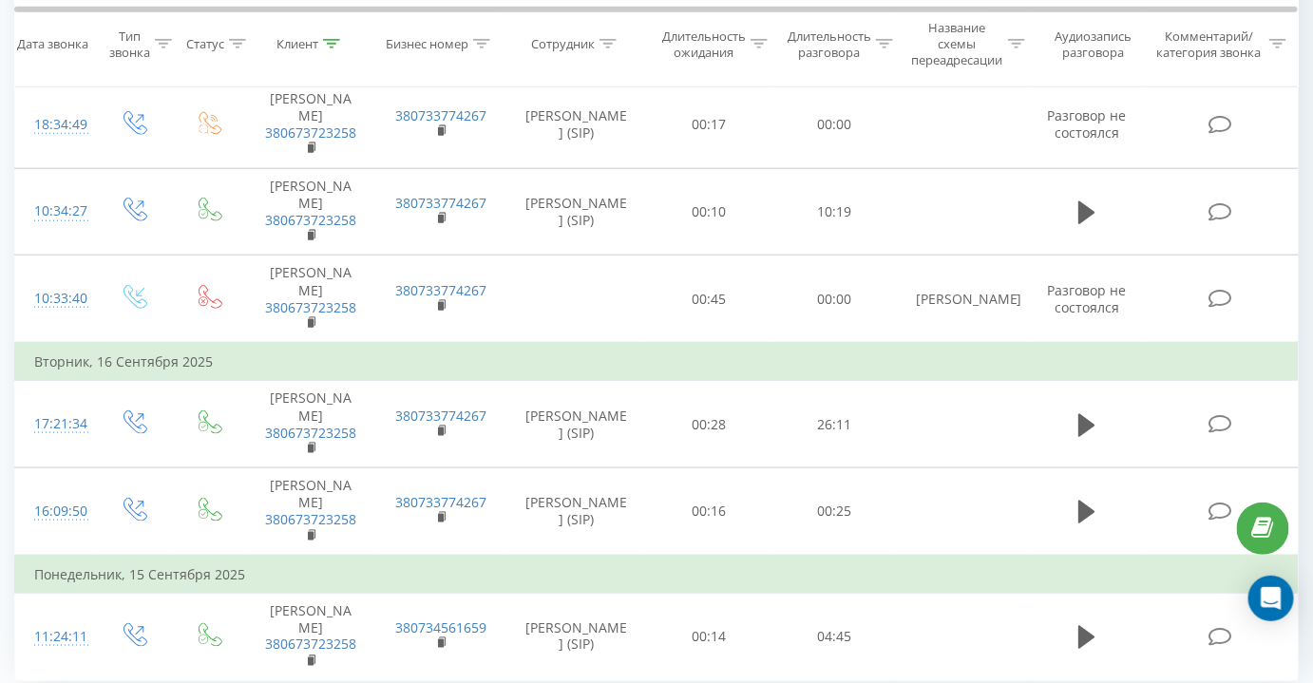
scroll to position [619, 0]
